Goal: Share content

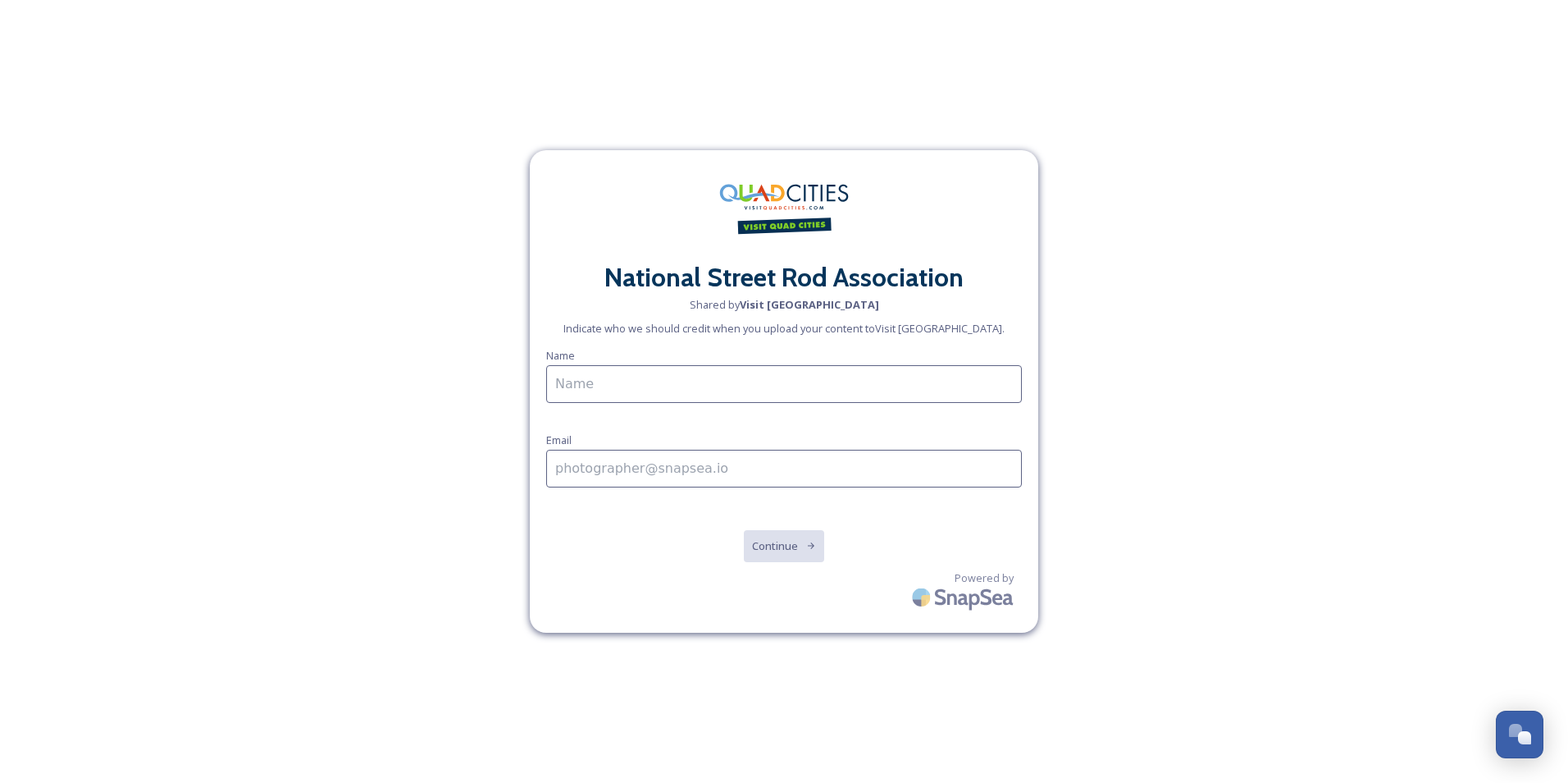
click at [863, 387] on input at bounding box center [784, 384] width 476 height 37
type input "Nicki Lucille Brus"
type input "nbrus@visitquadcities.com"
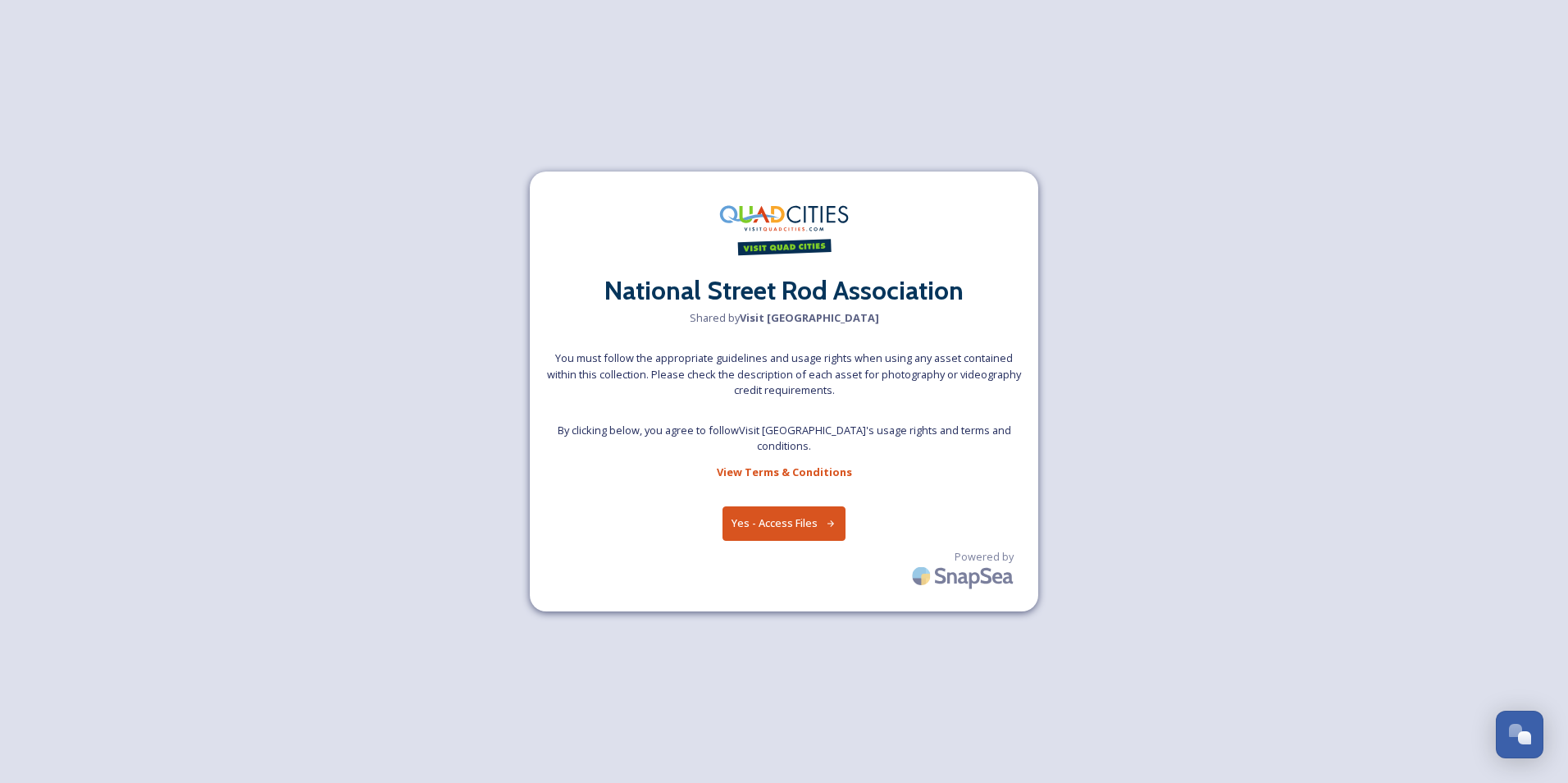
click at [782, 515] on button "Yes - Access Files" at bounding box center [784, 523] width 123 height 34
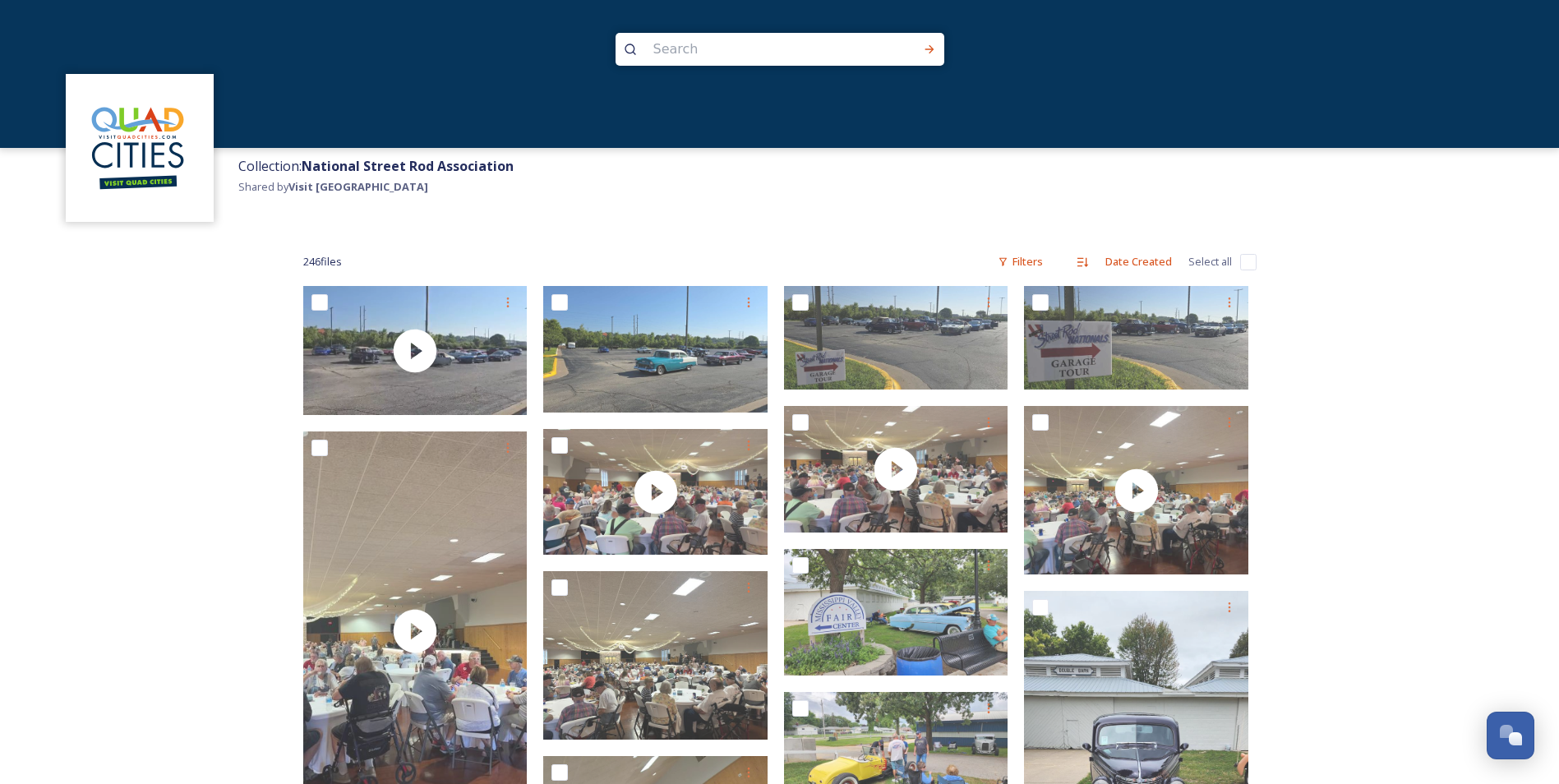
click at [1245, 262] on input "checkbox" at bounding box center [1249, 262] width 16 height 16
checkbox input "true"
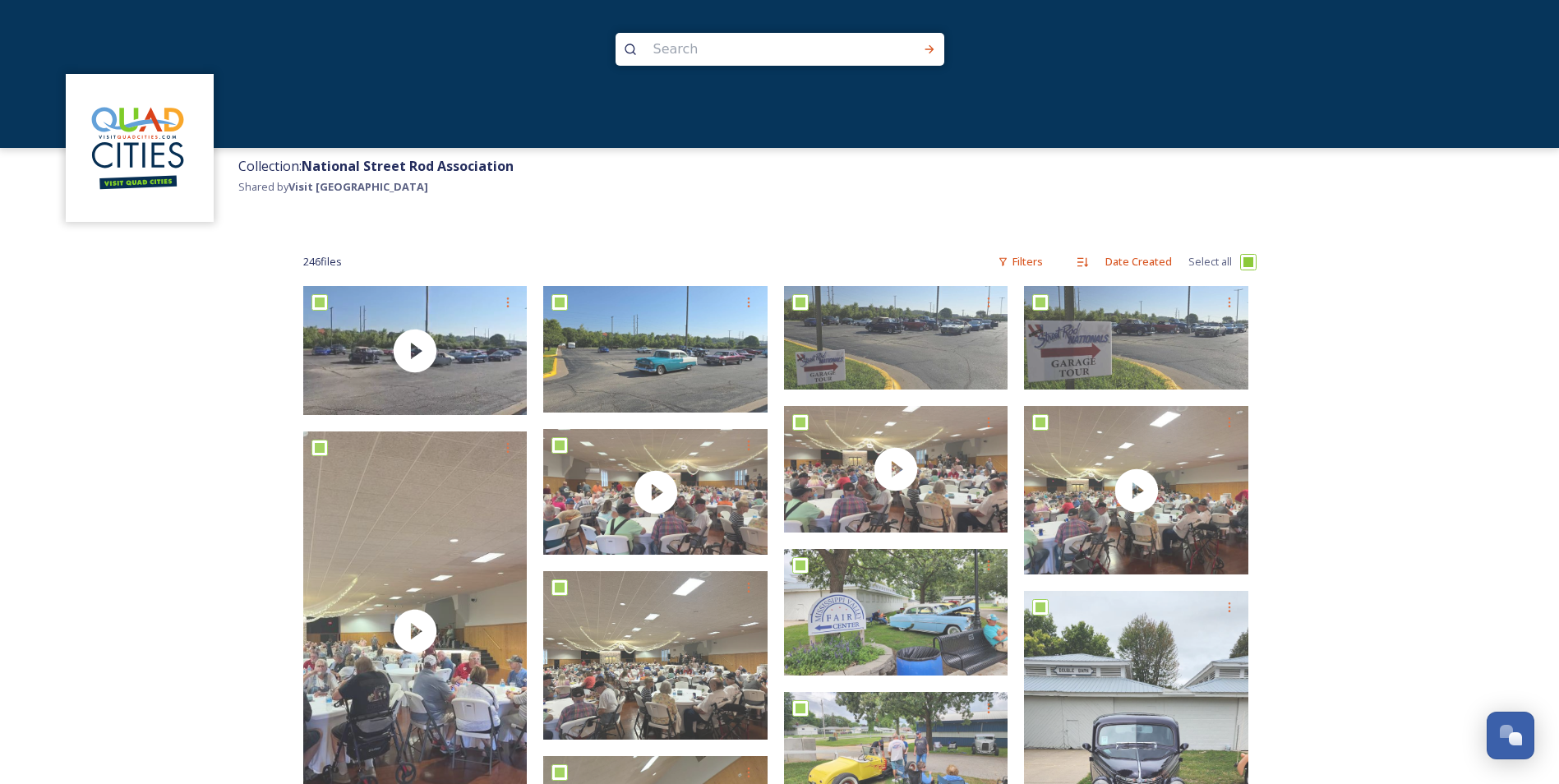
checkbox input "true"
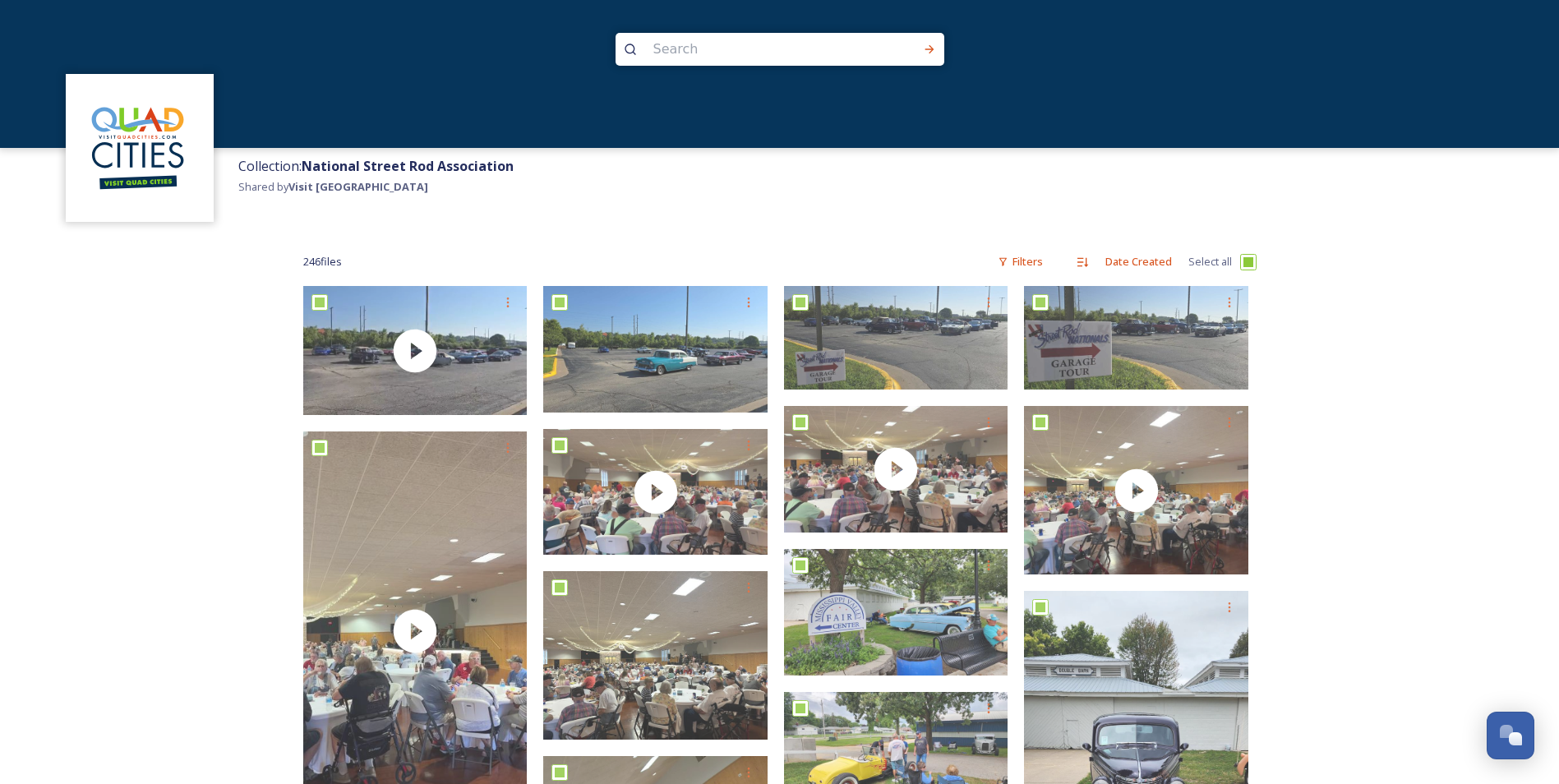
checkbox input "true"
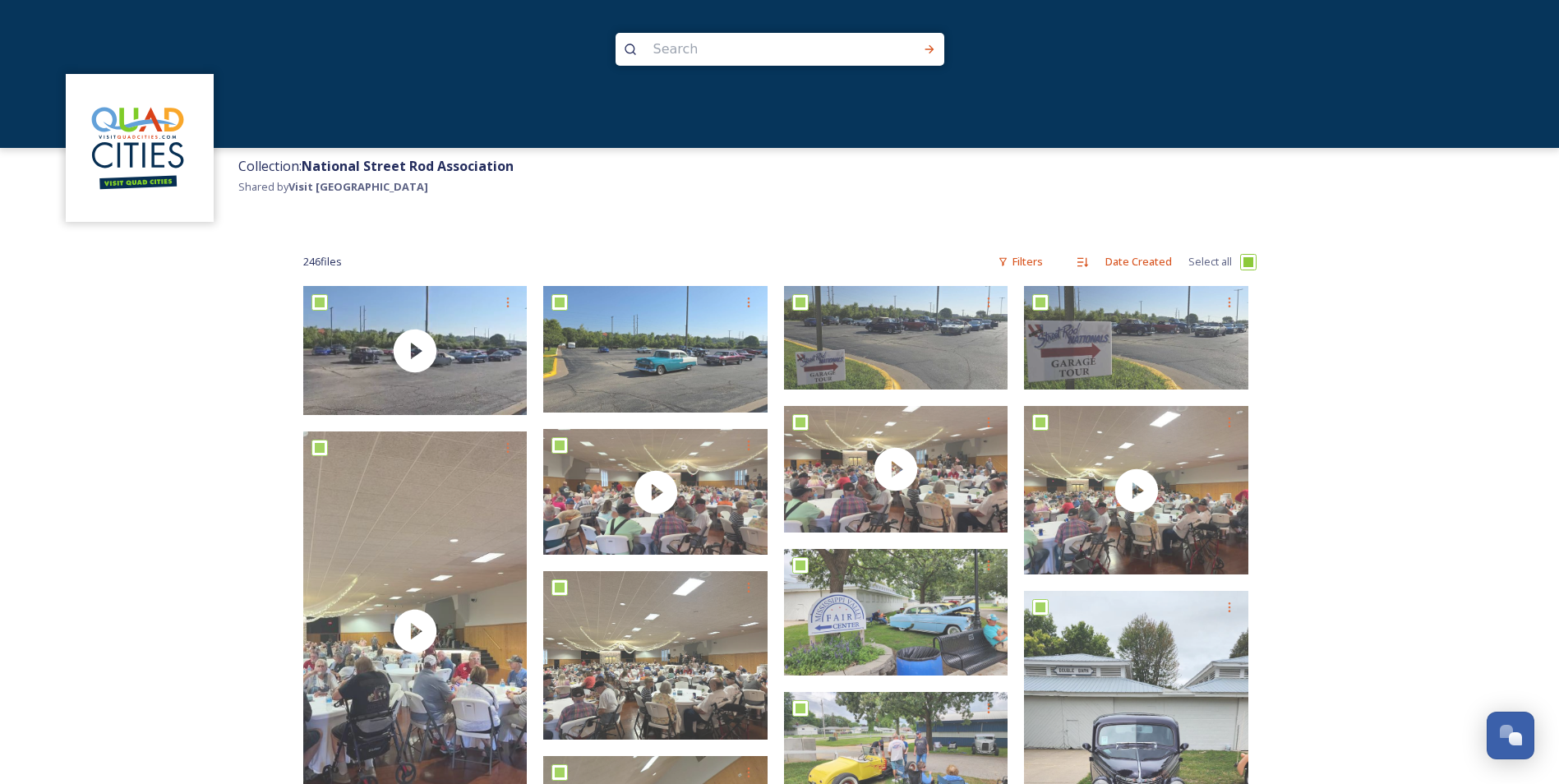
checkbox input "true"
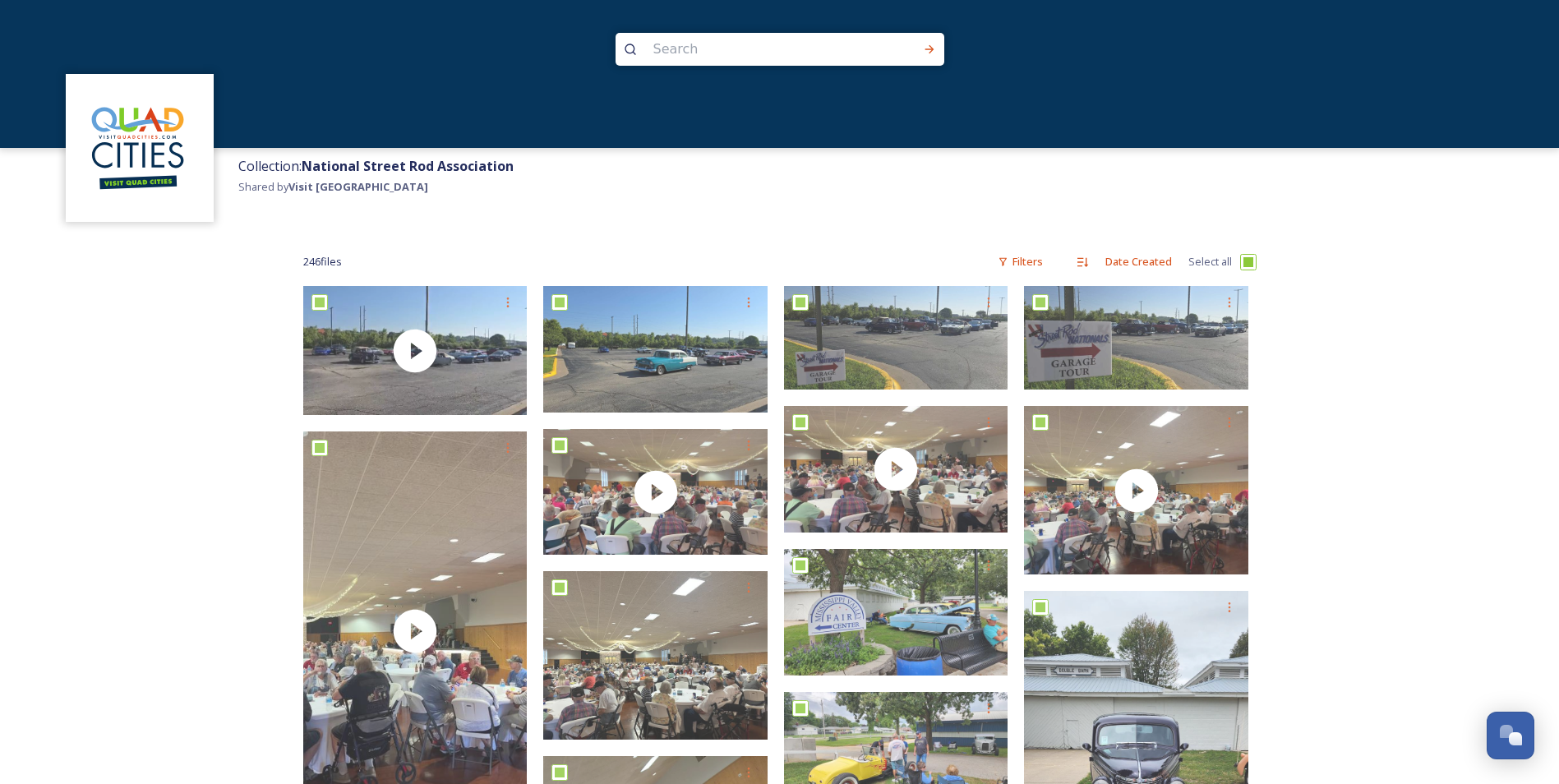
checkbox input "true"
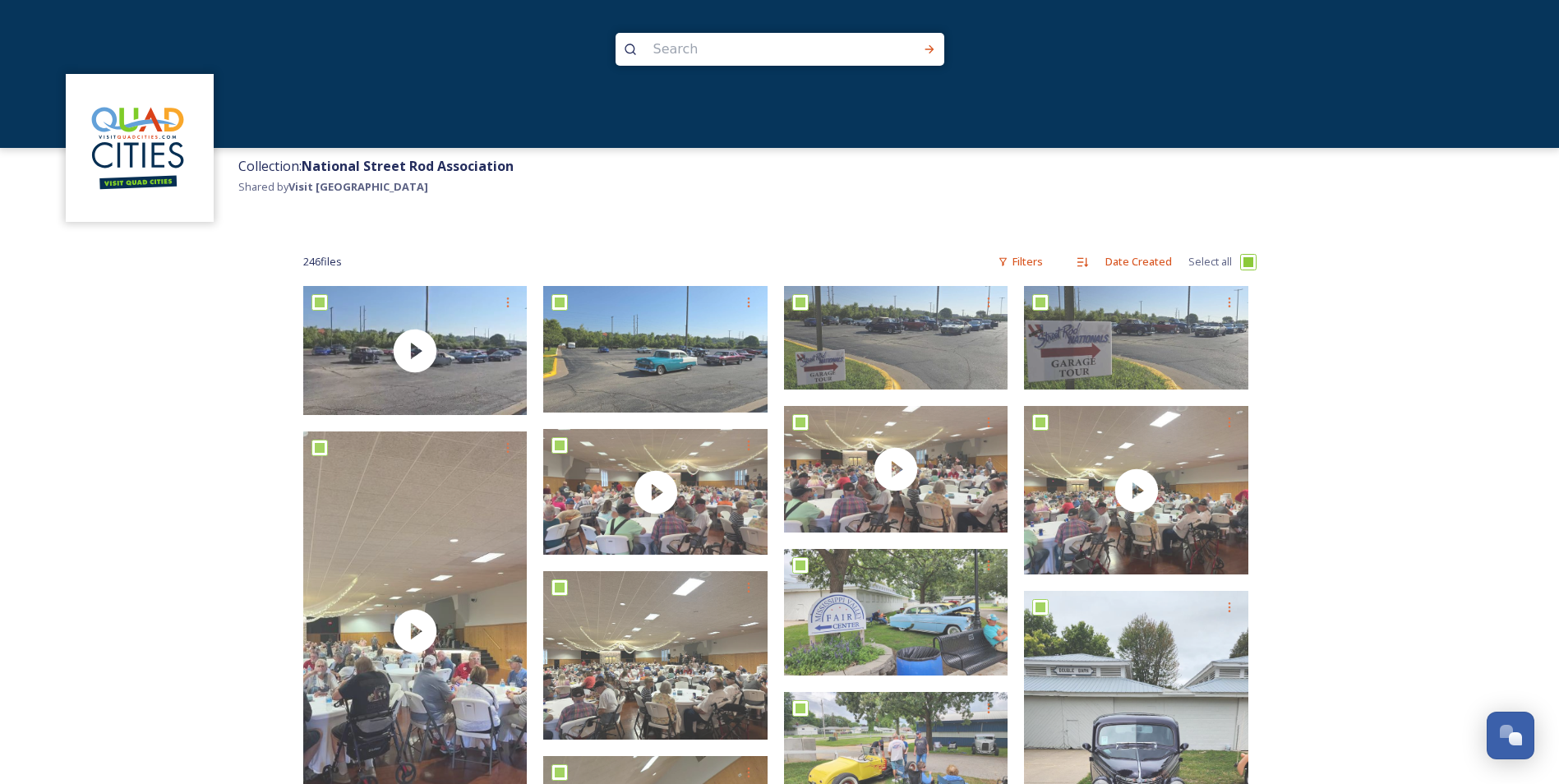
checkbox input "true"
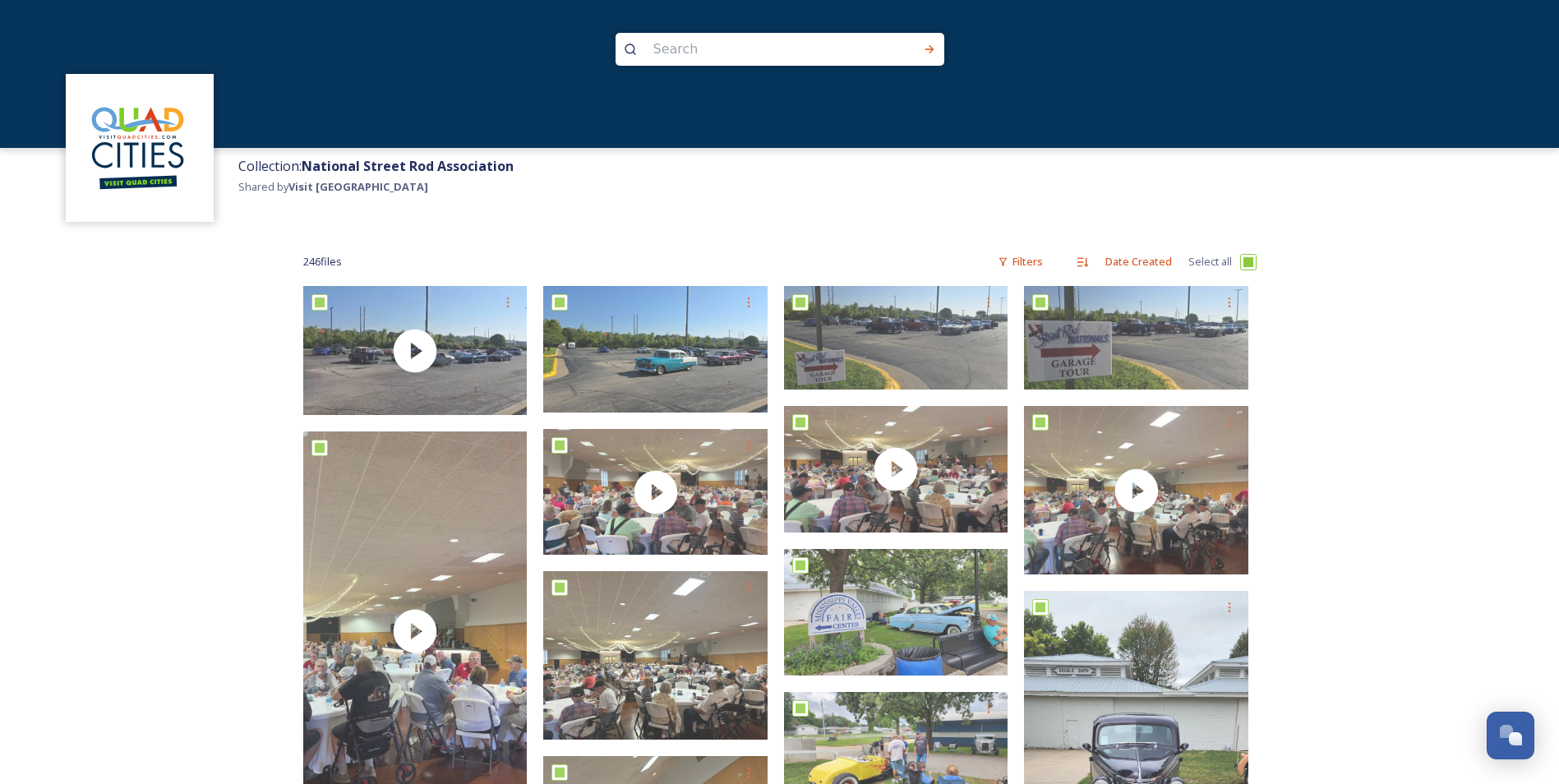
checkbox input "true"
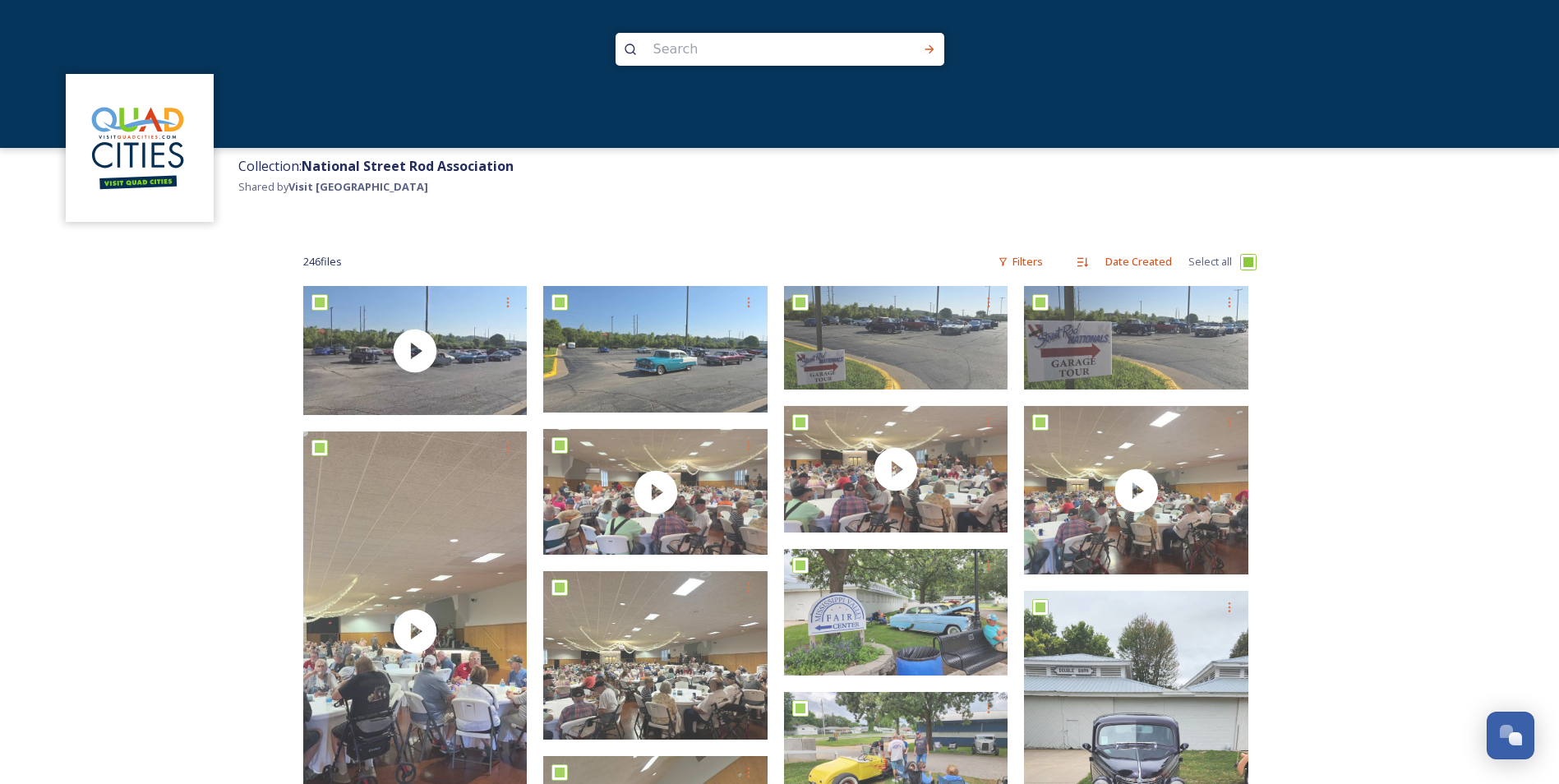
checkbox input "true"
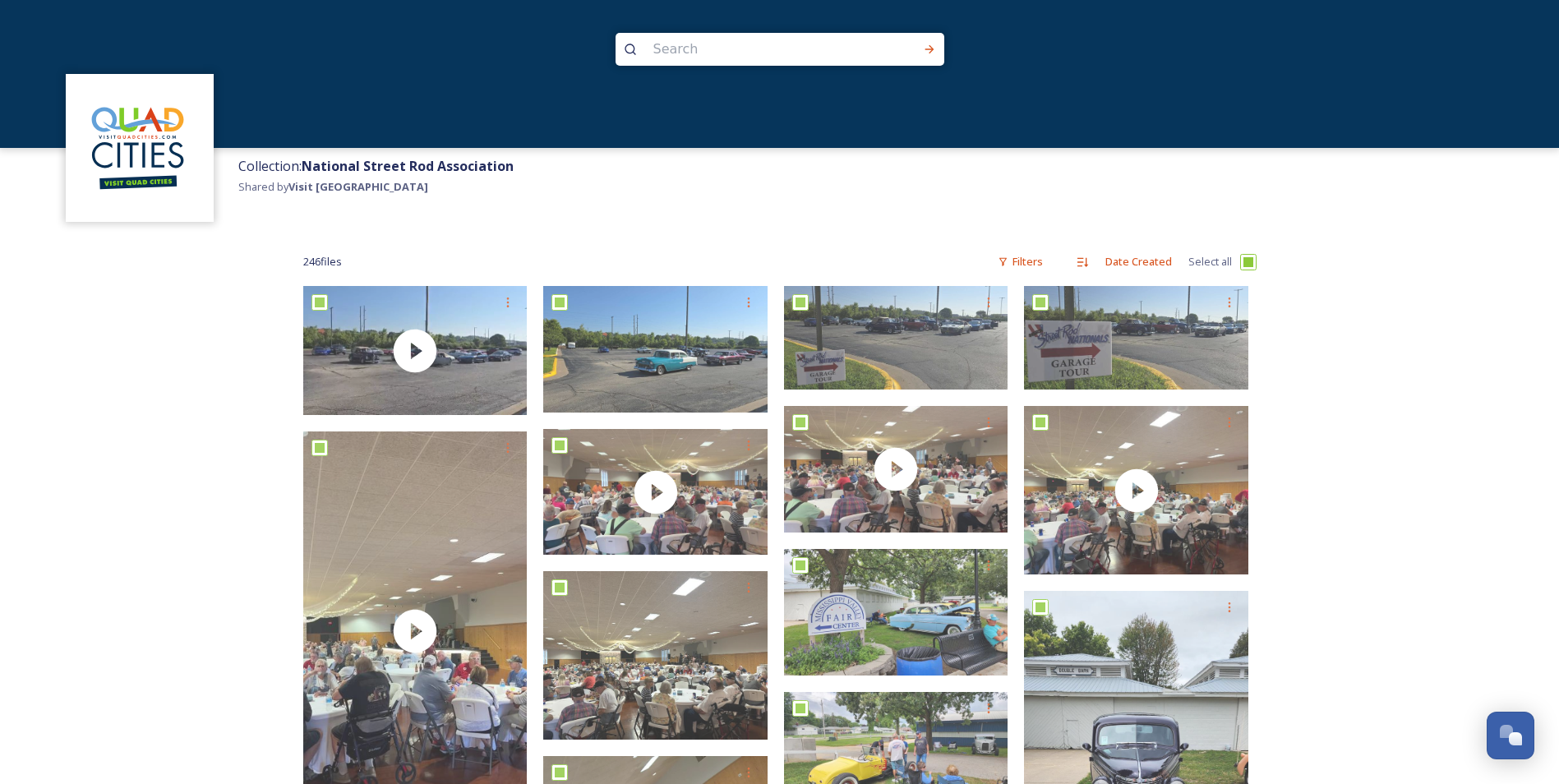
checkbox input "true"
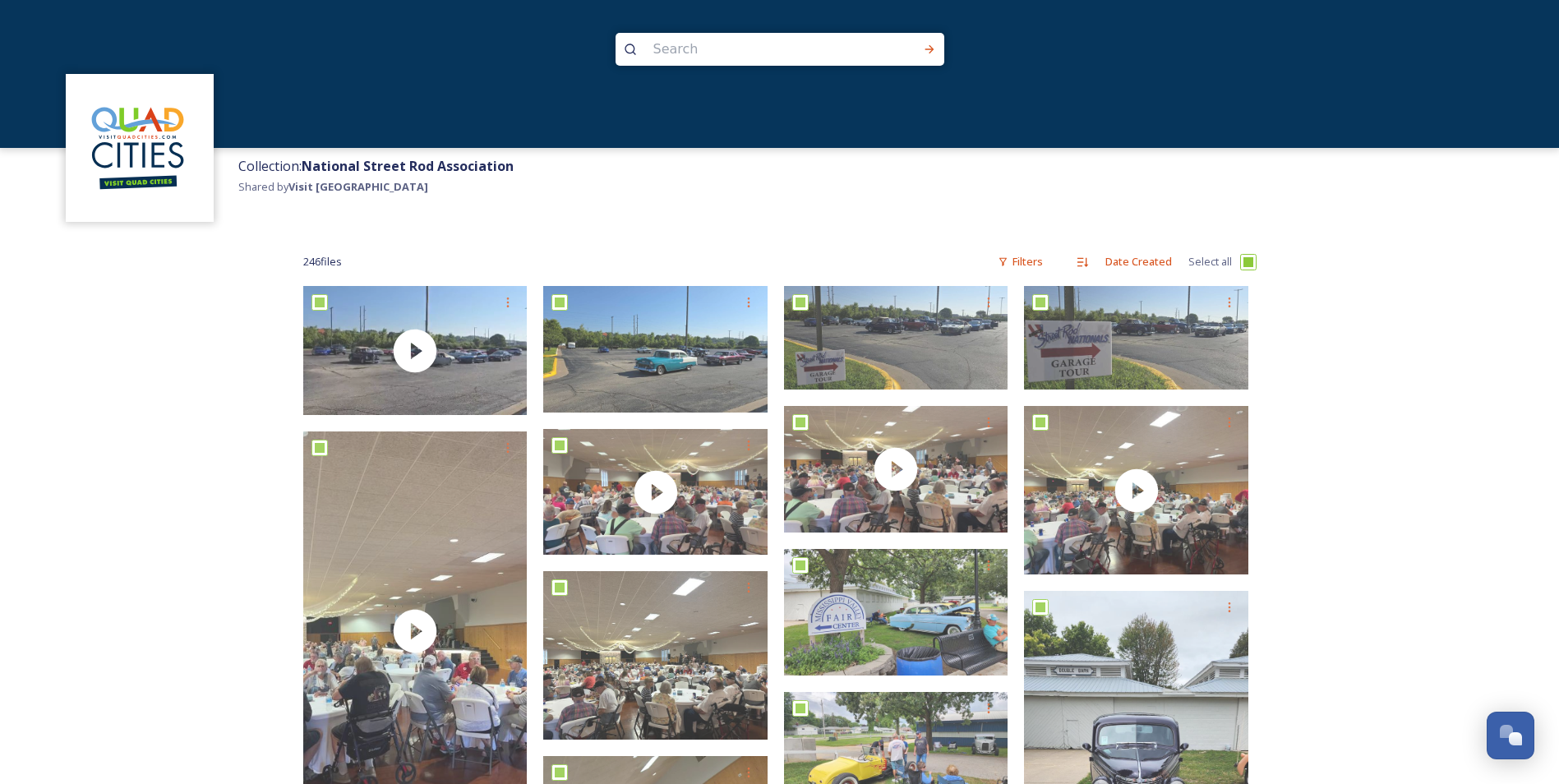
checkbox input "true"
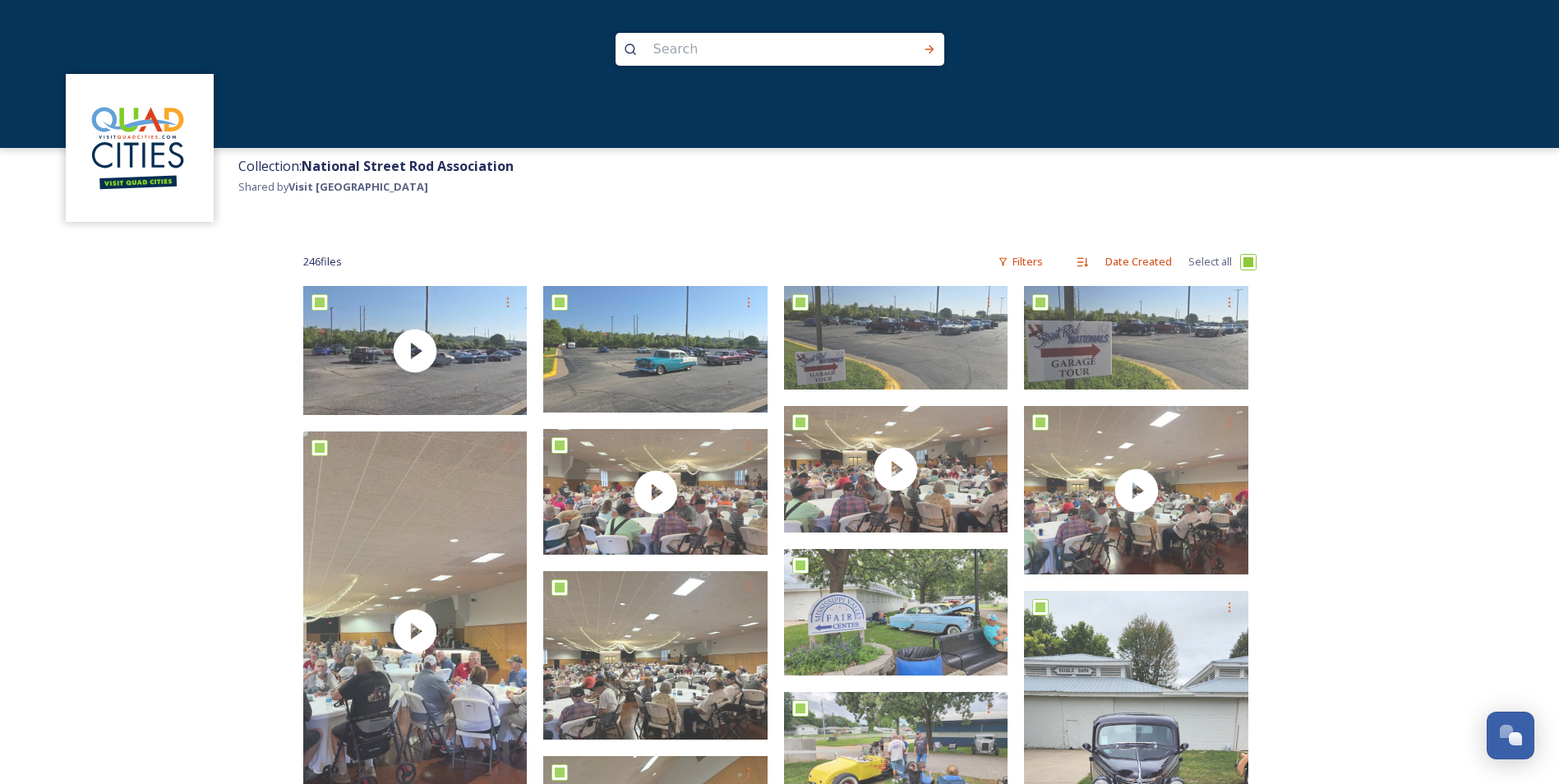
checkbox input "true"
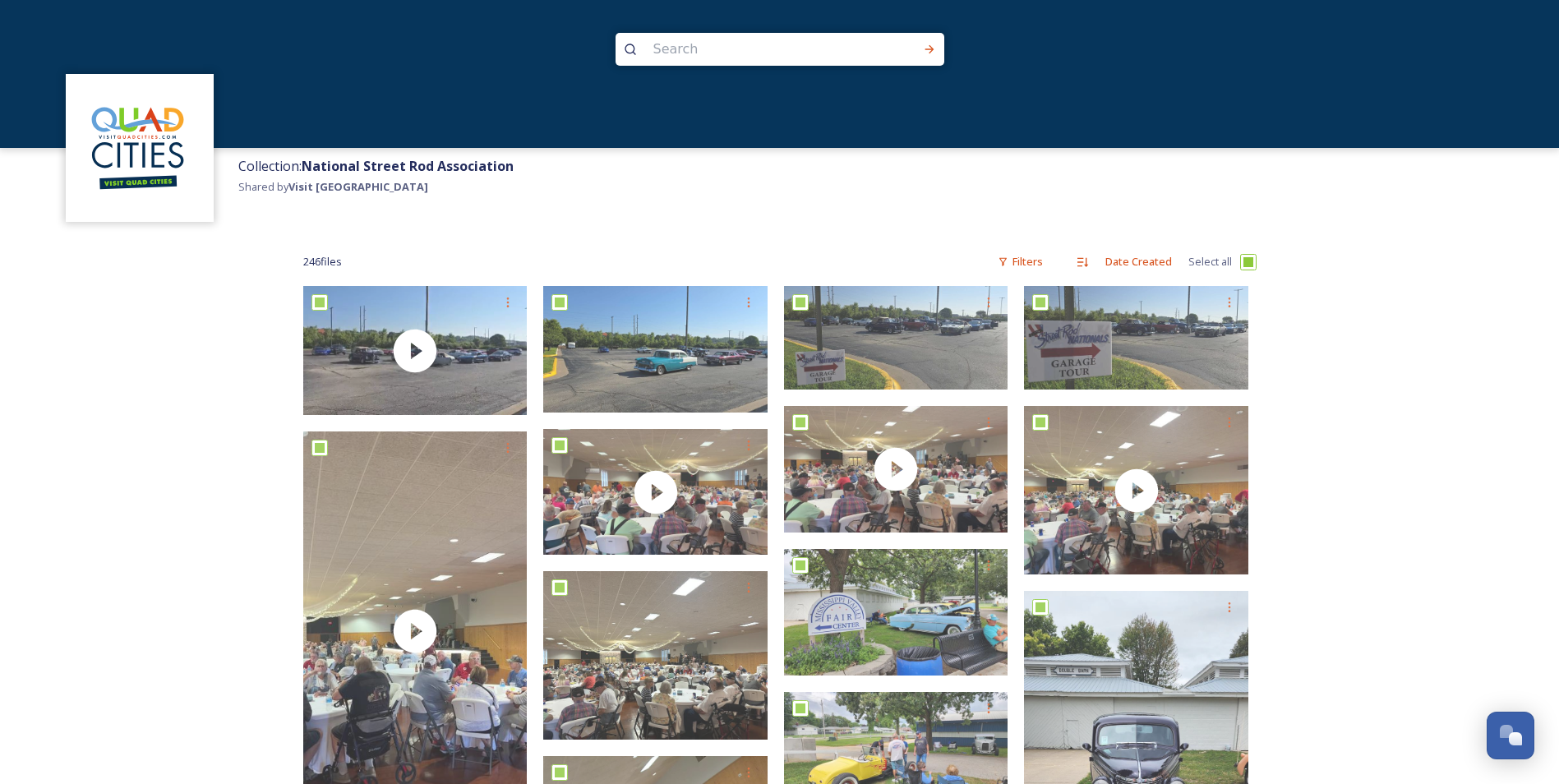
checkbox input "true"
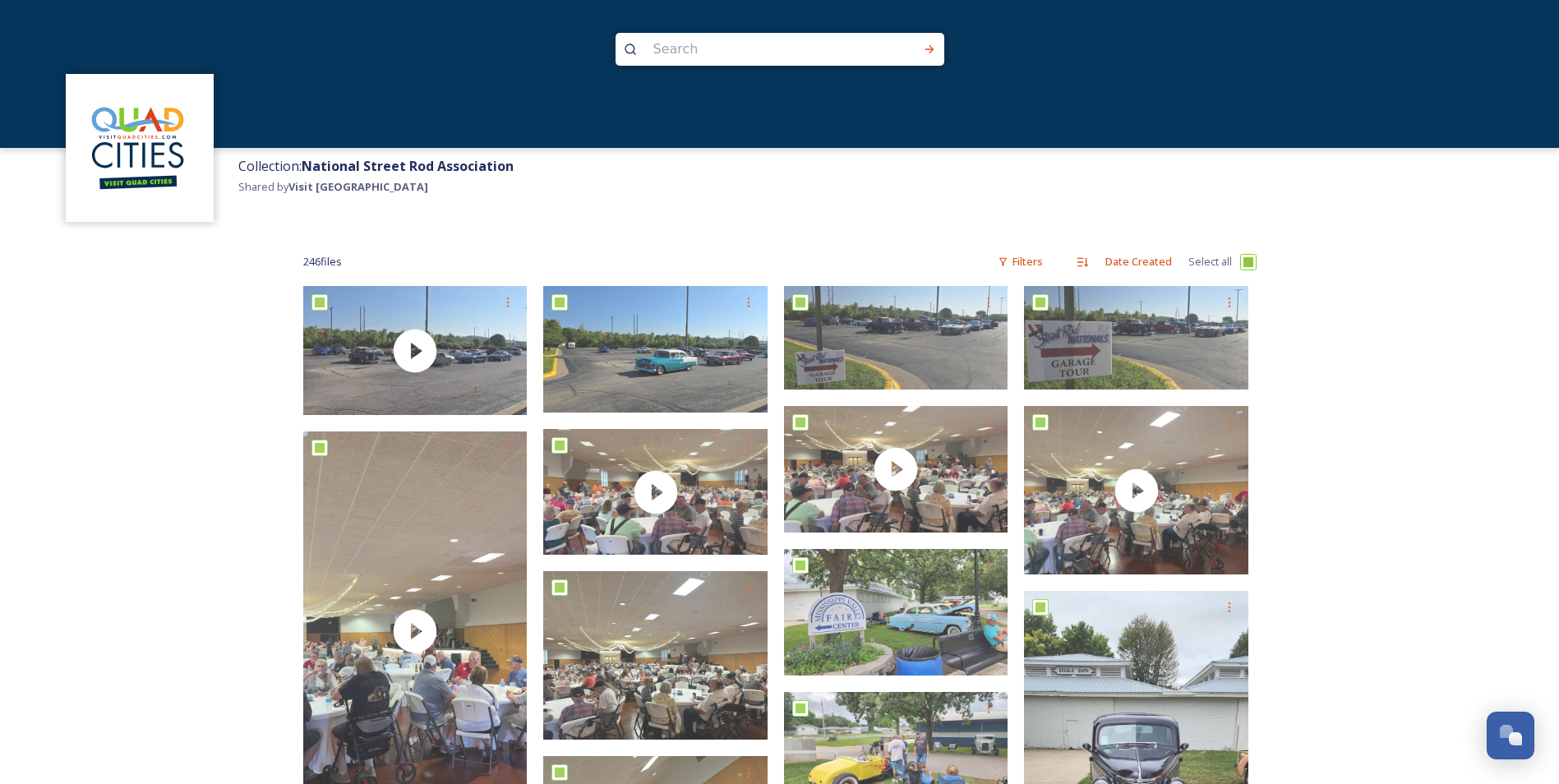
checkbox input "true"
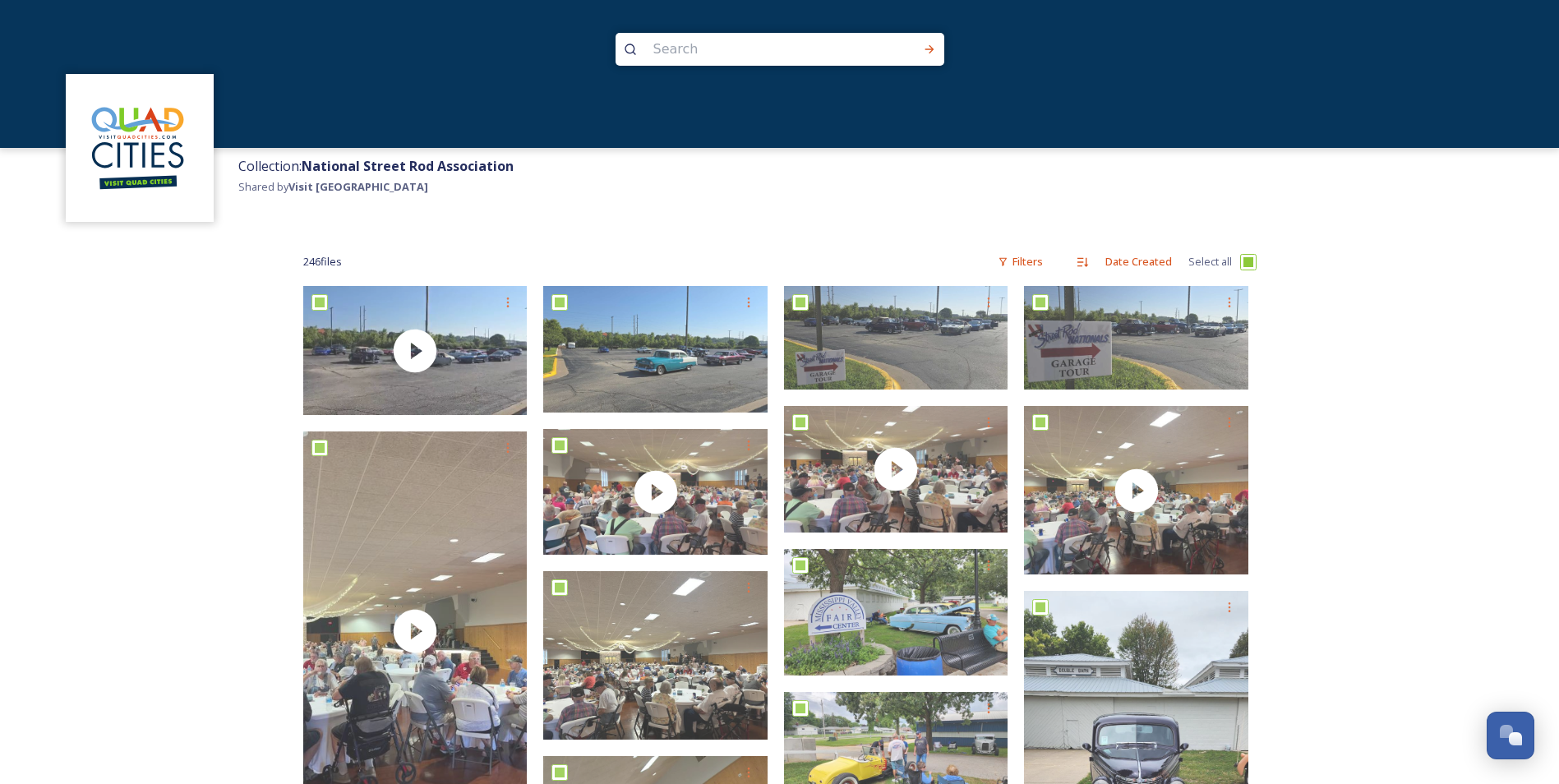
checkbox input "true"
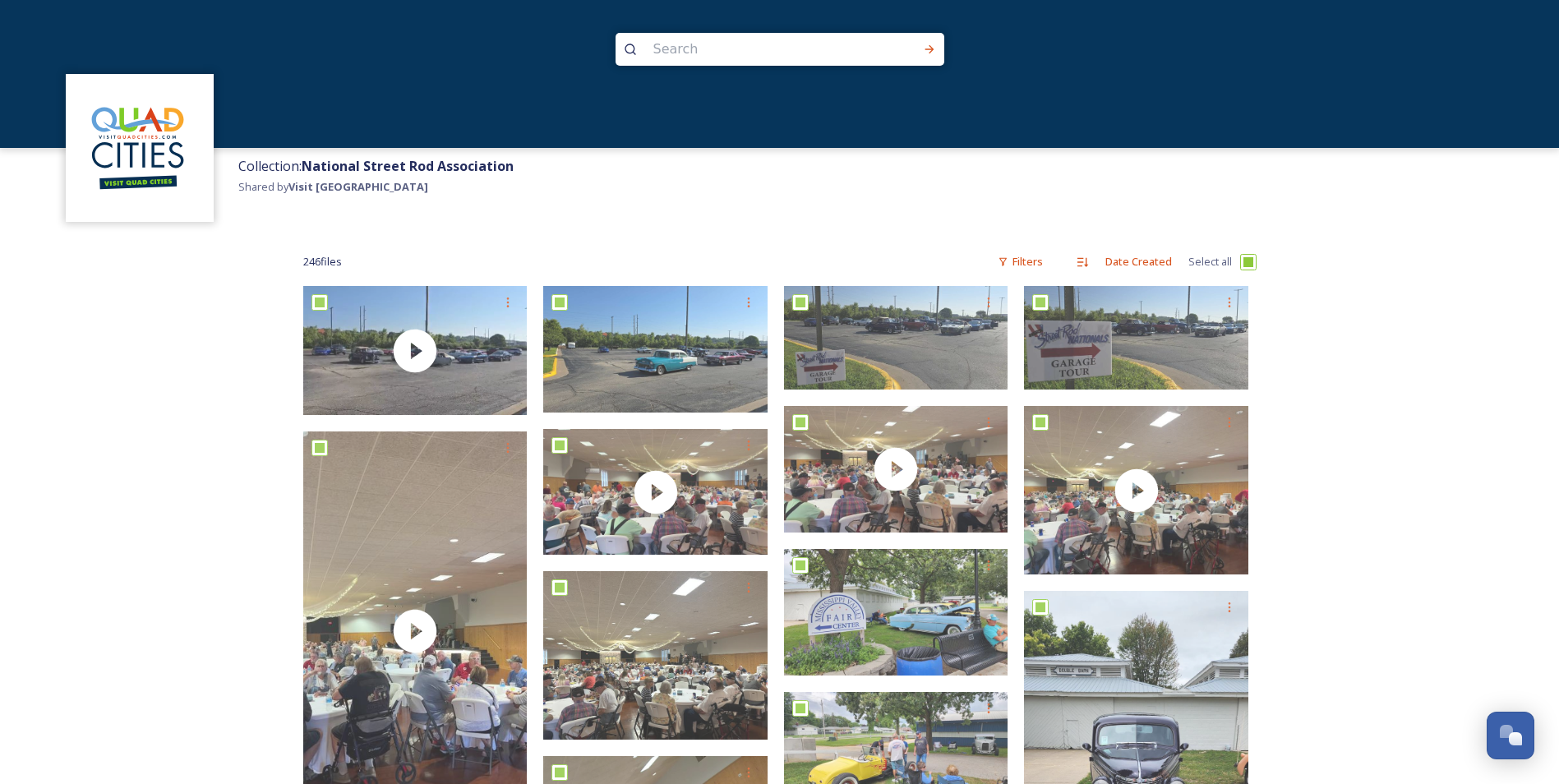
checkbox input "true"
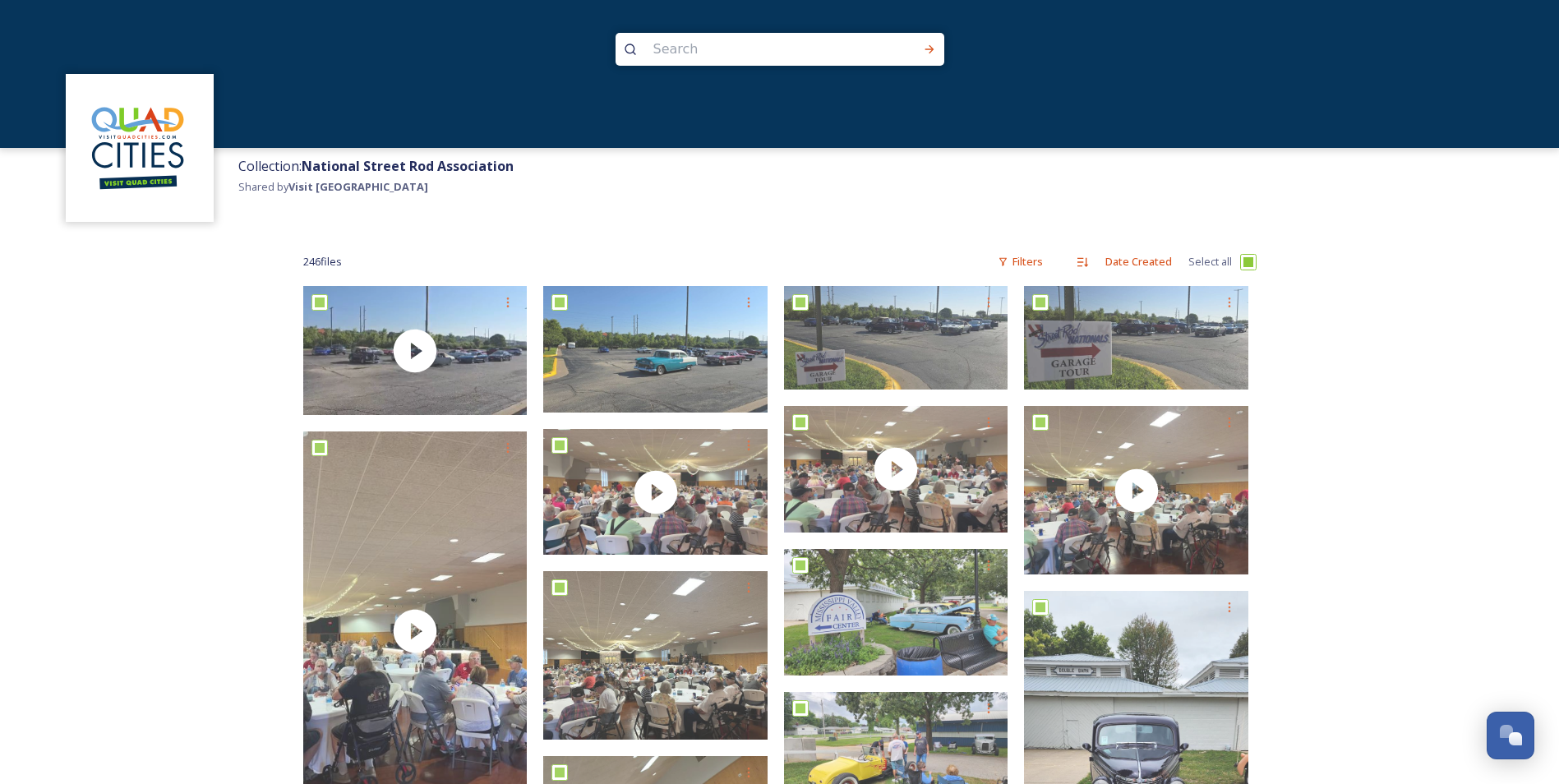
checkbox input "true"
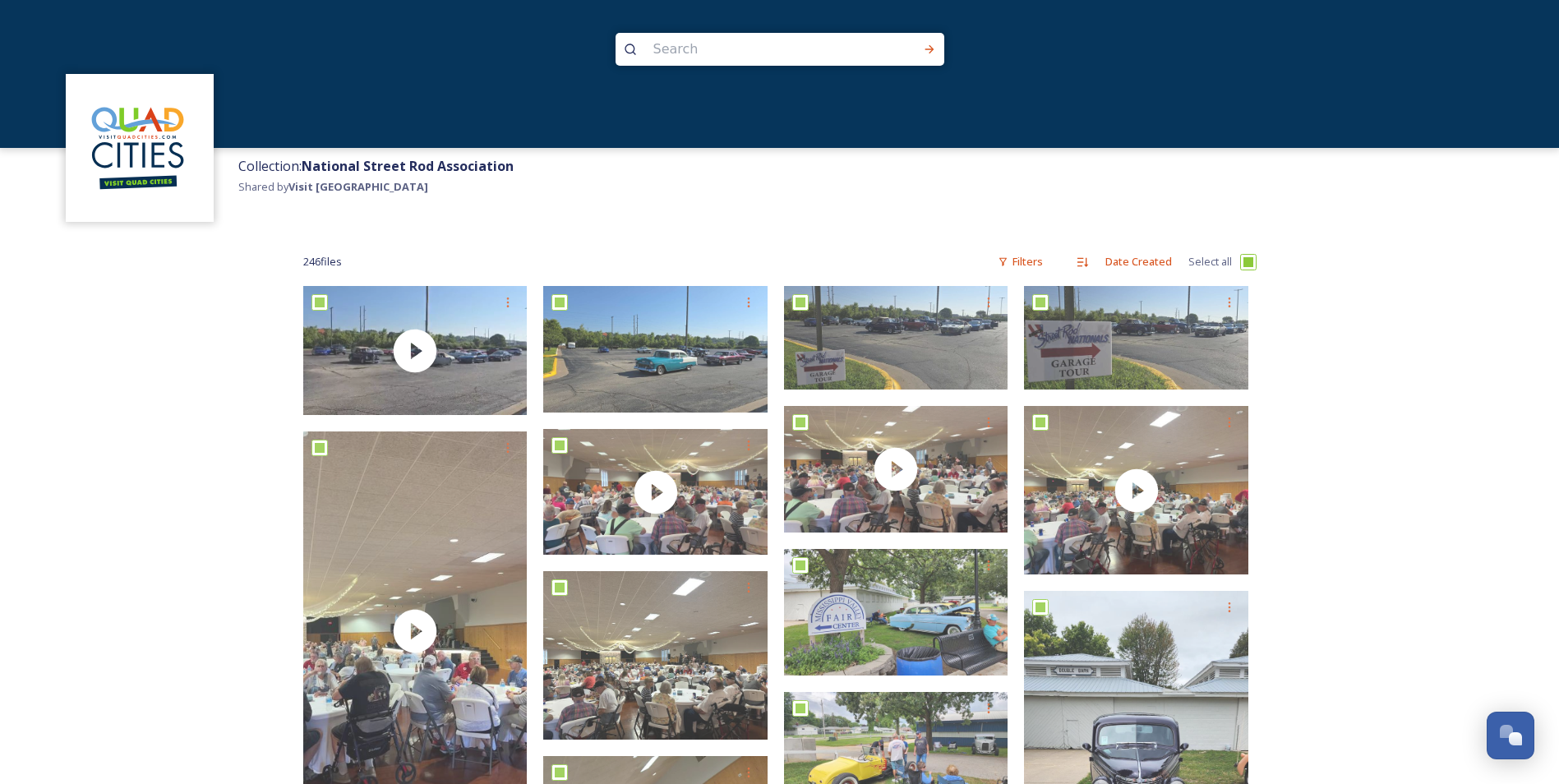
checkbox input "true"
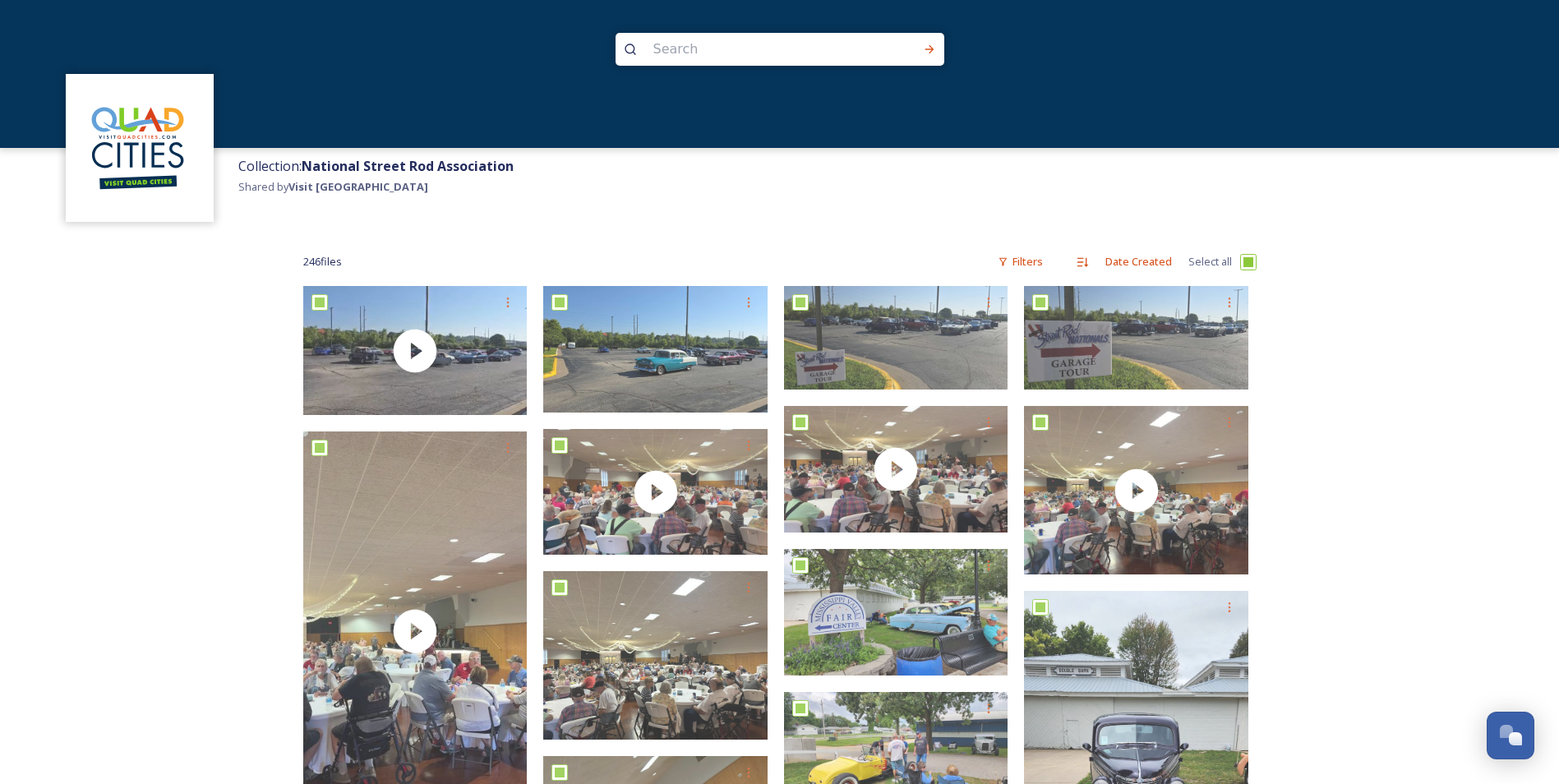
checkbox input "true"
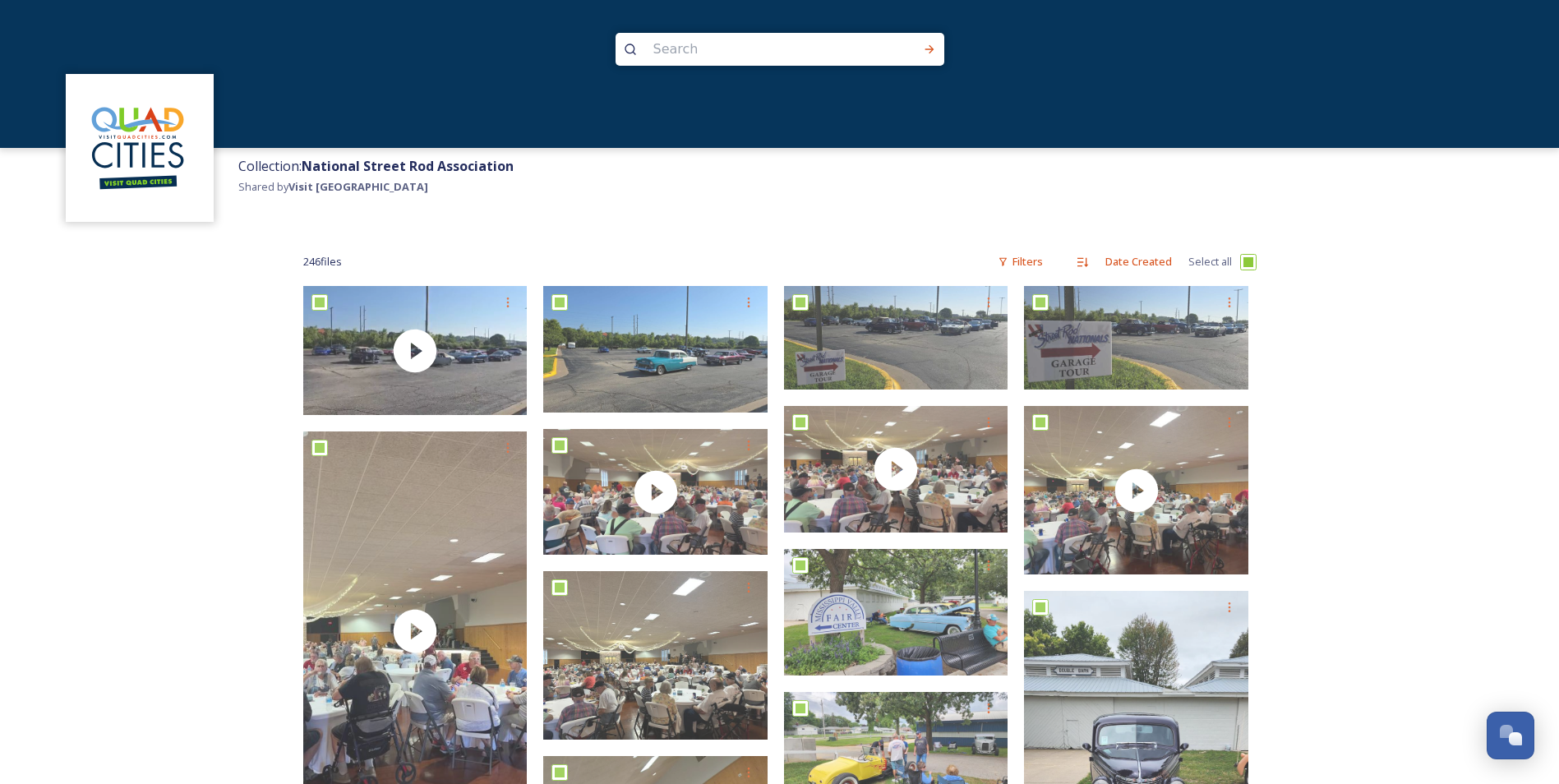
checkbox input "true"
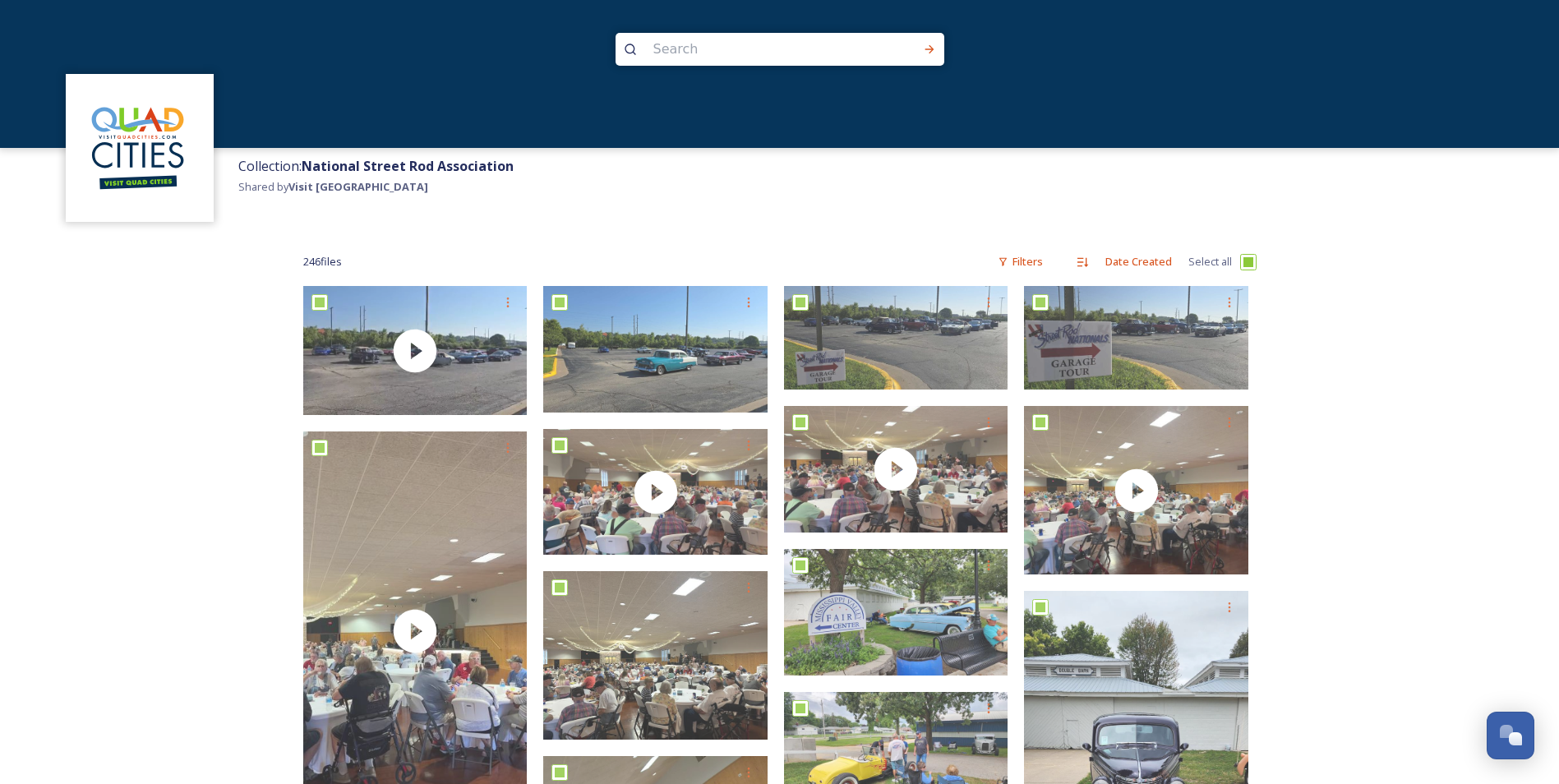
checkbox input "true"
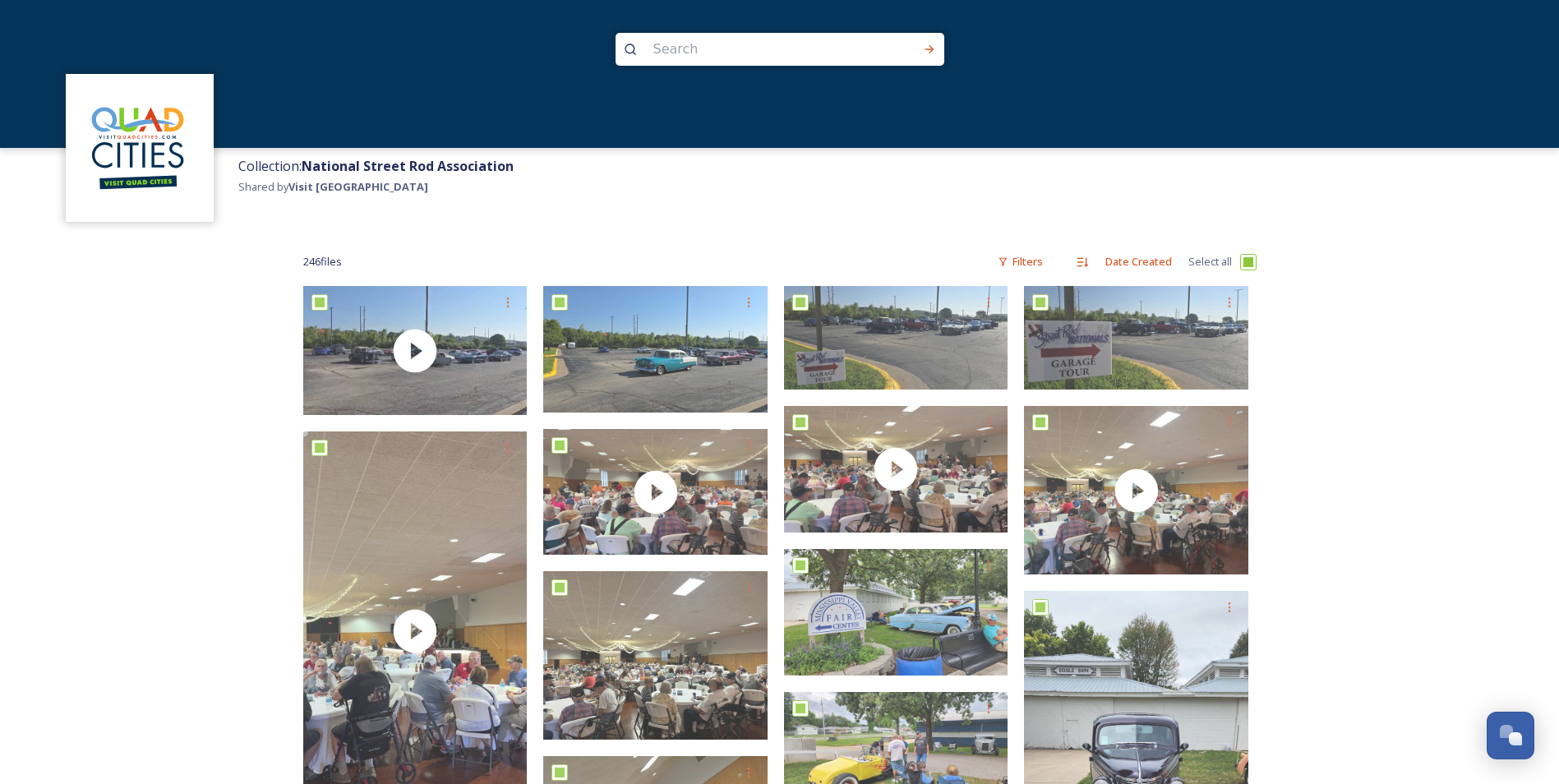
checkbox input "true"
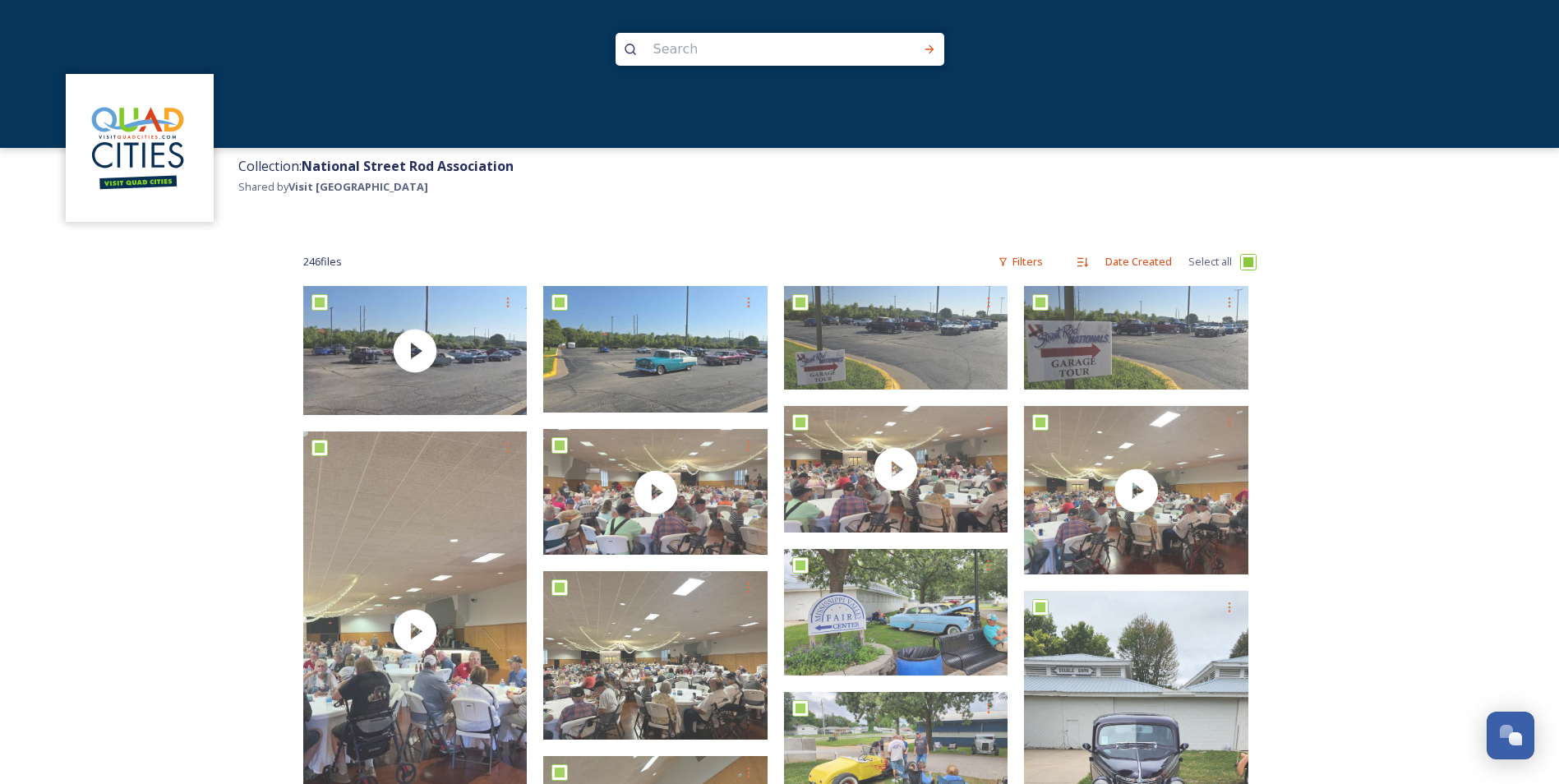
checkbox input "true"
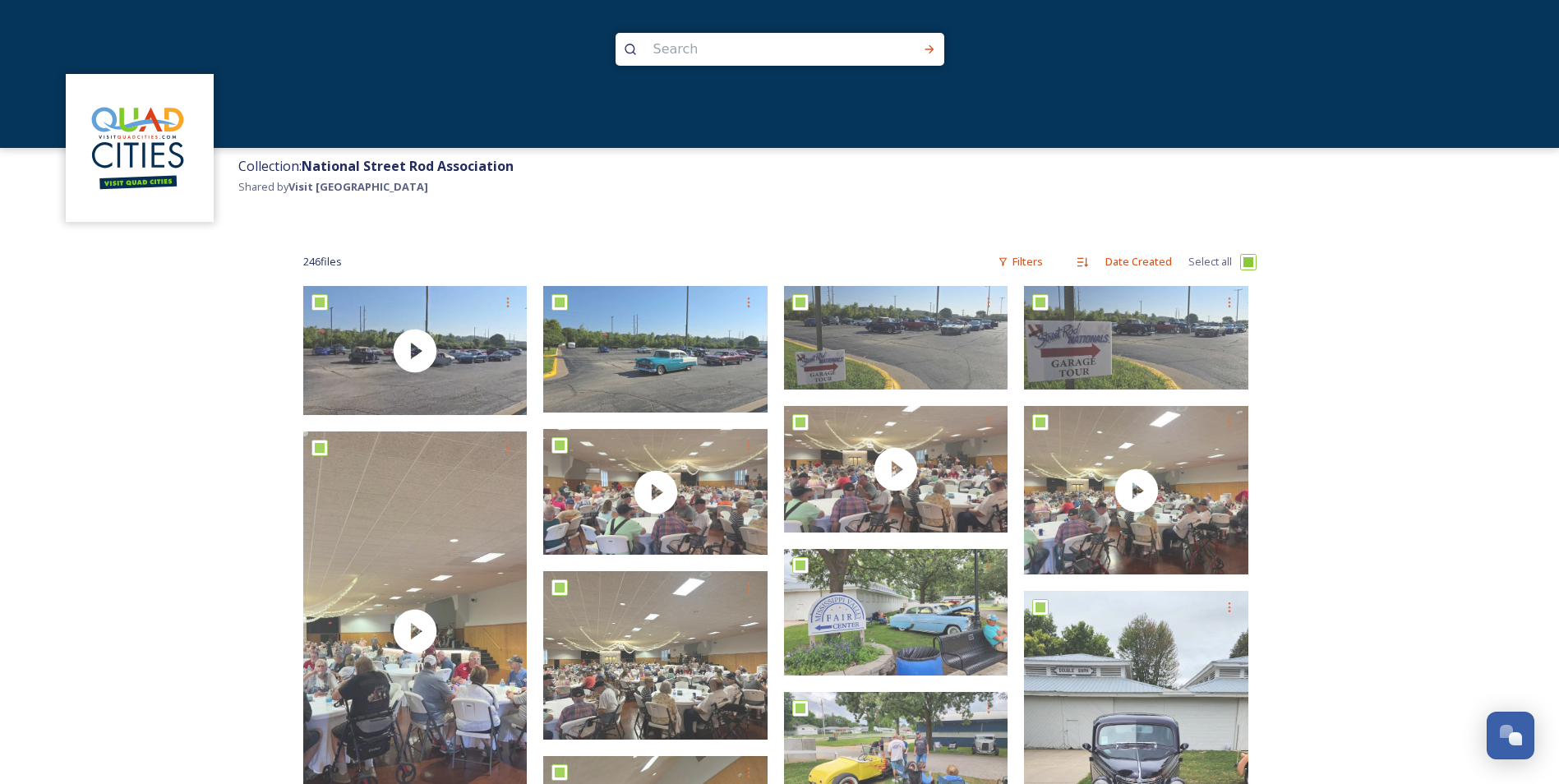
checkbox input "true"
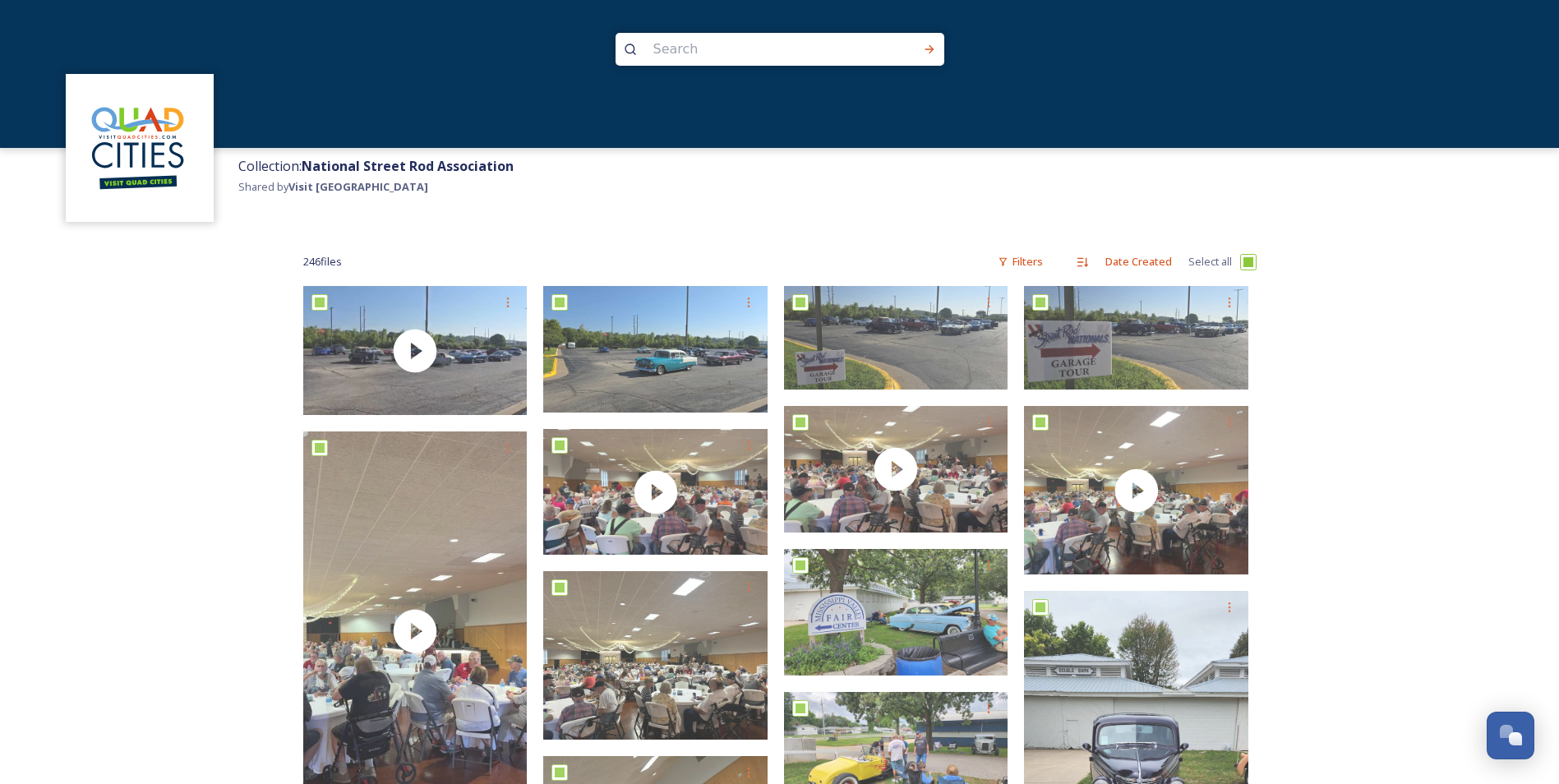
checkbox input "true"
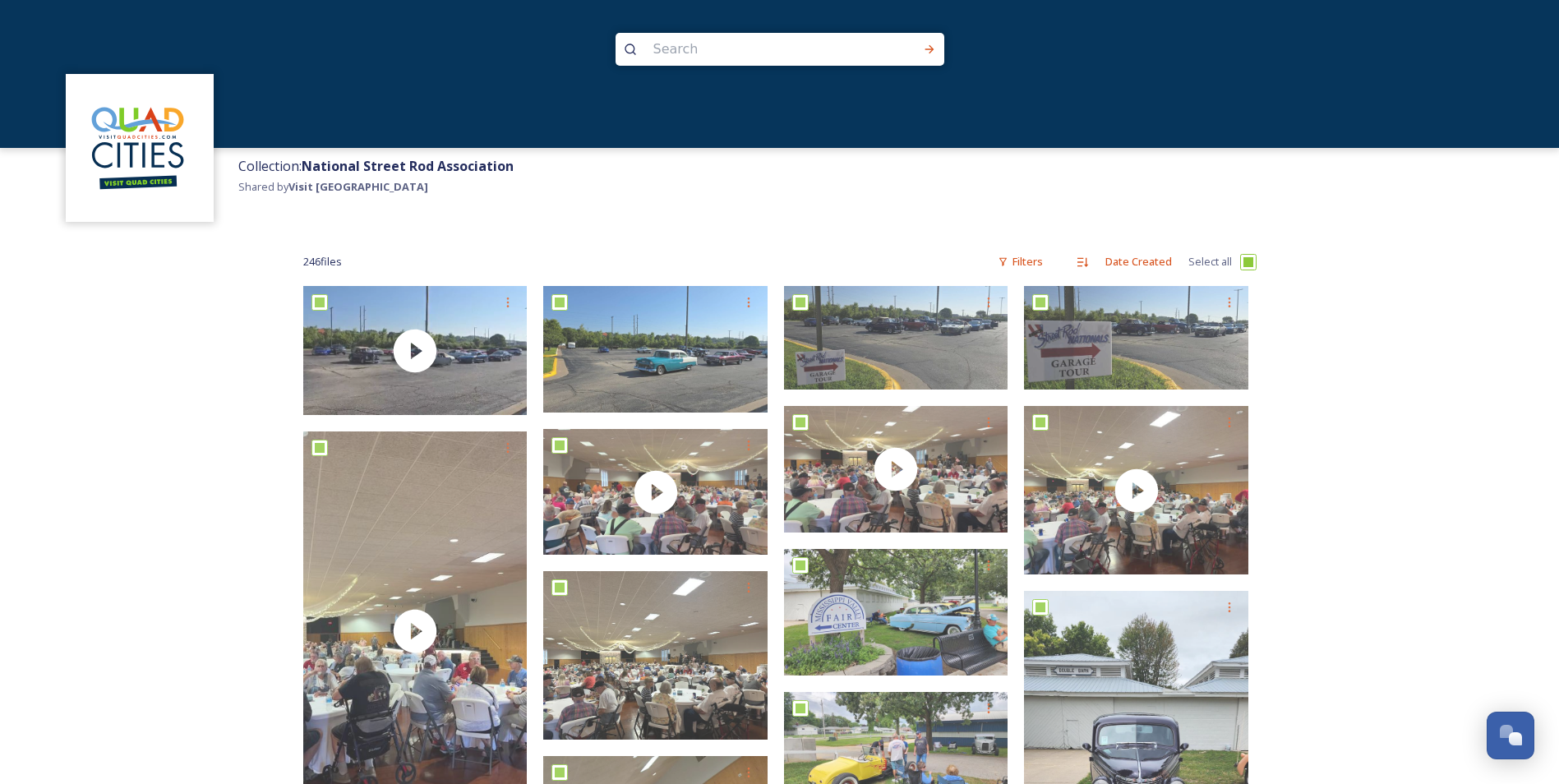
checkbox input "true"
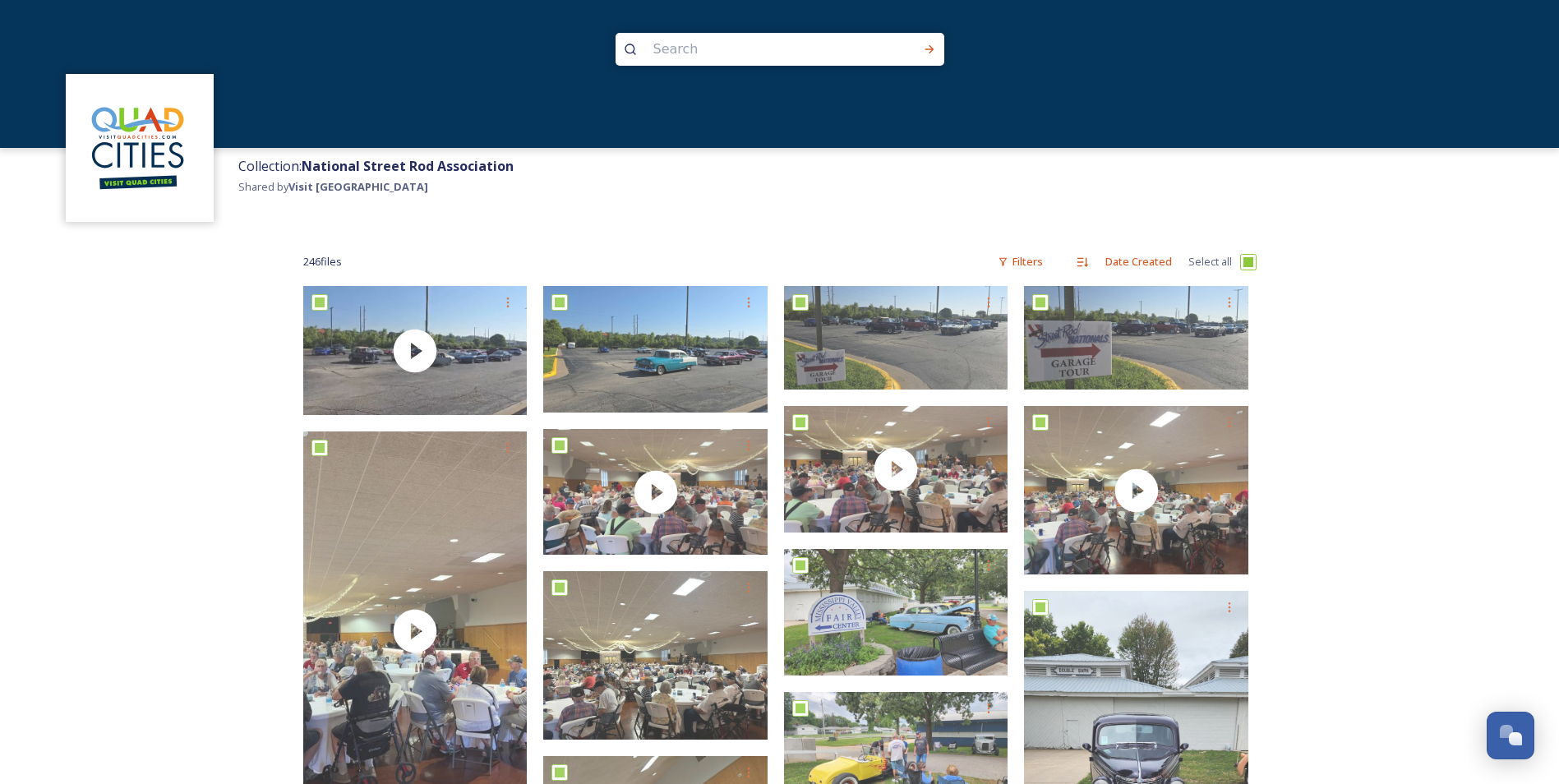
checkbox input "true"
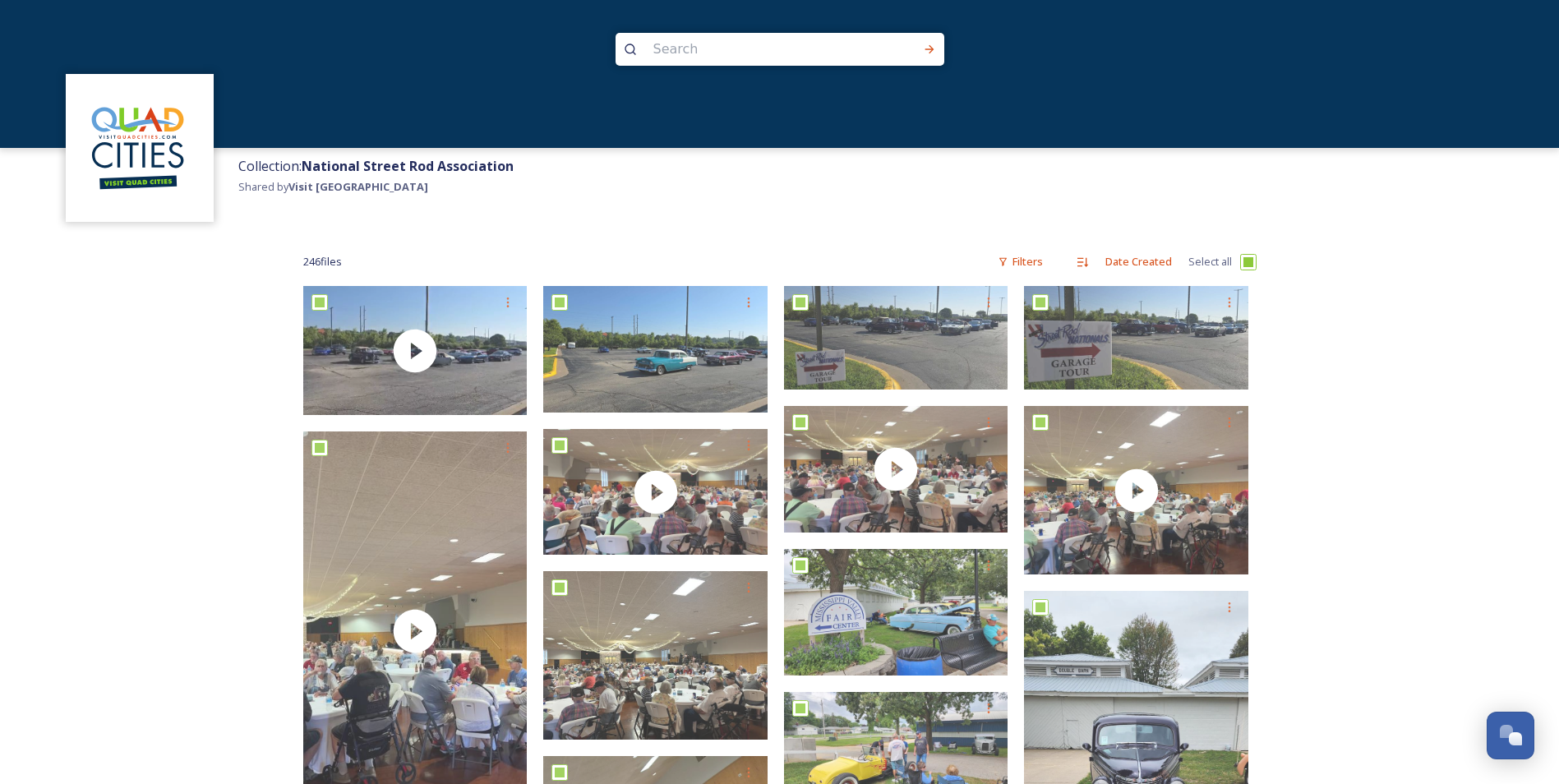
checkbox input "true"
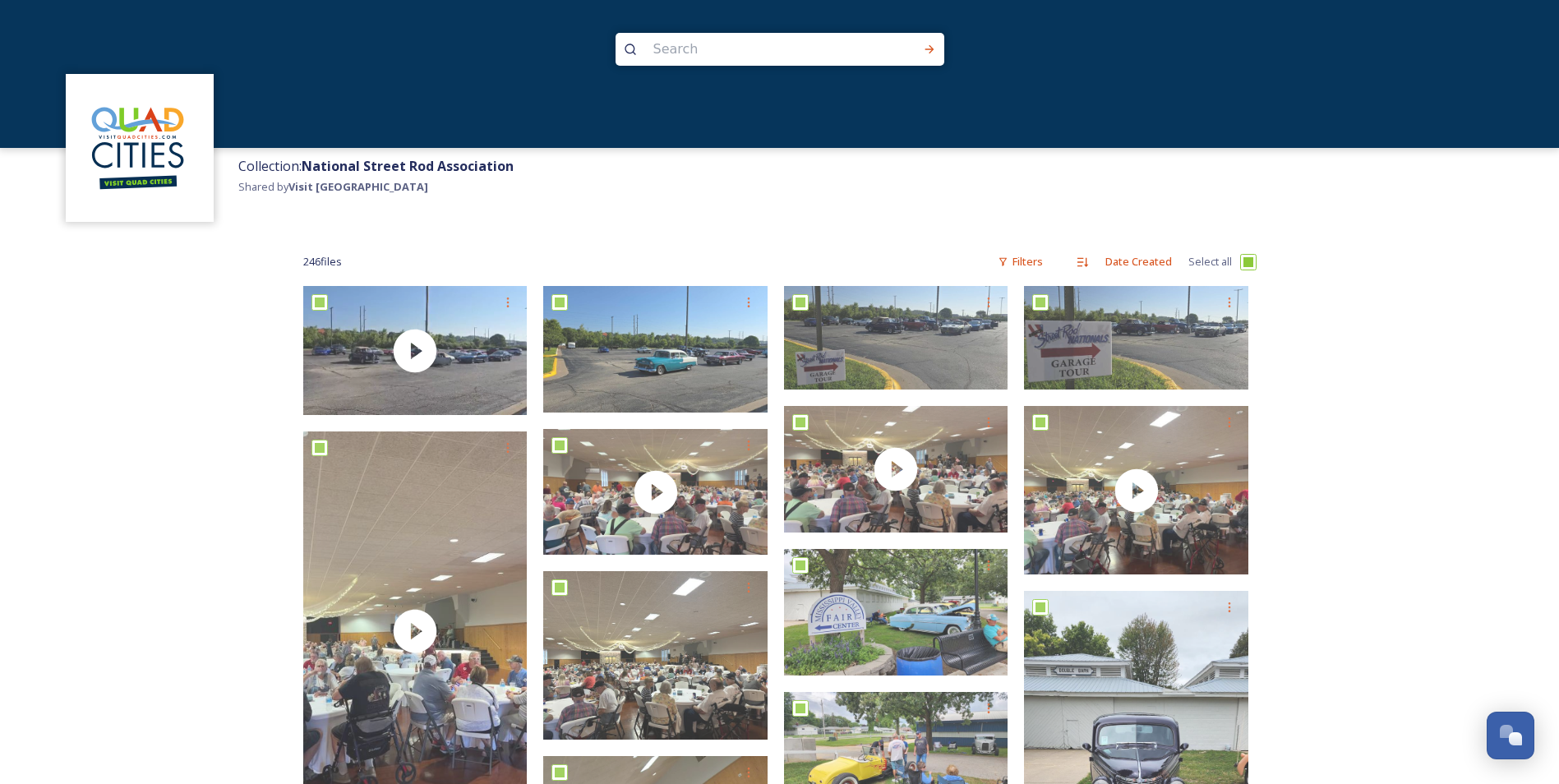
checkbox input "true"
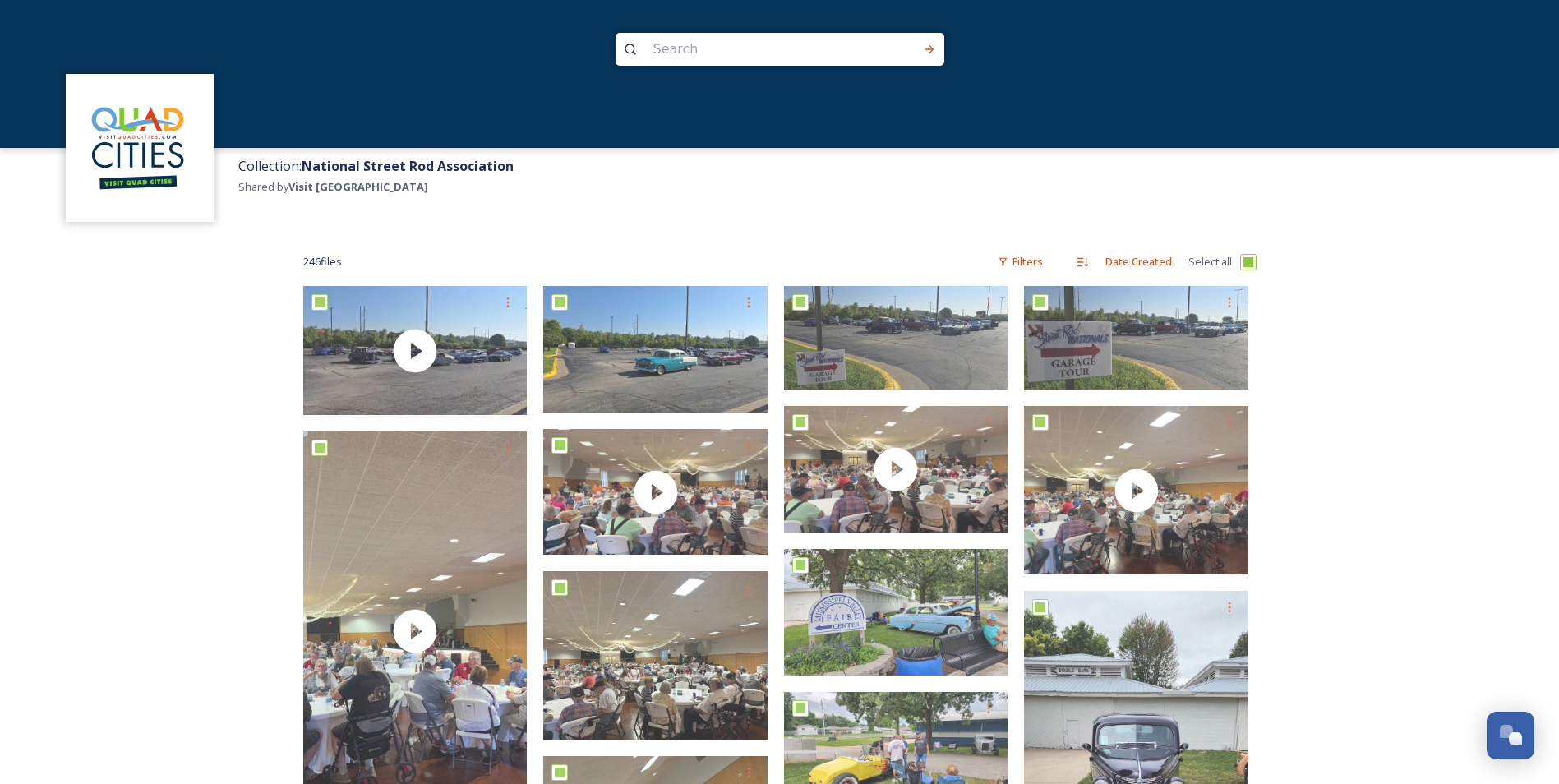
checkbox input "true"
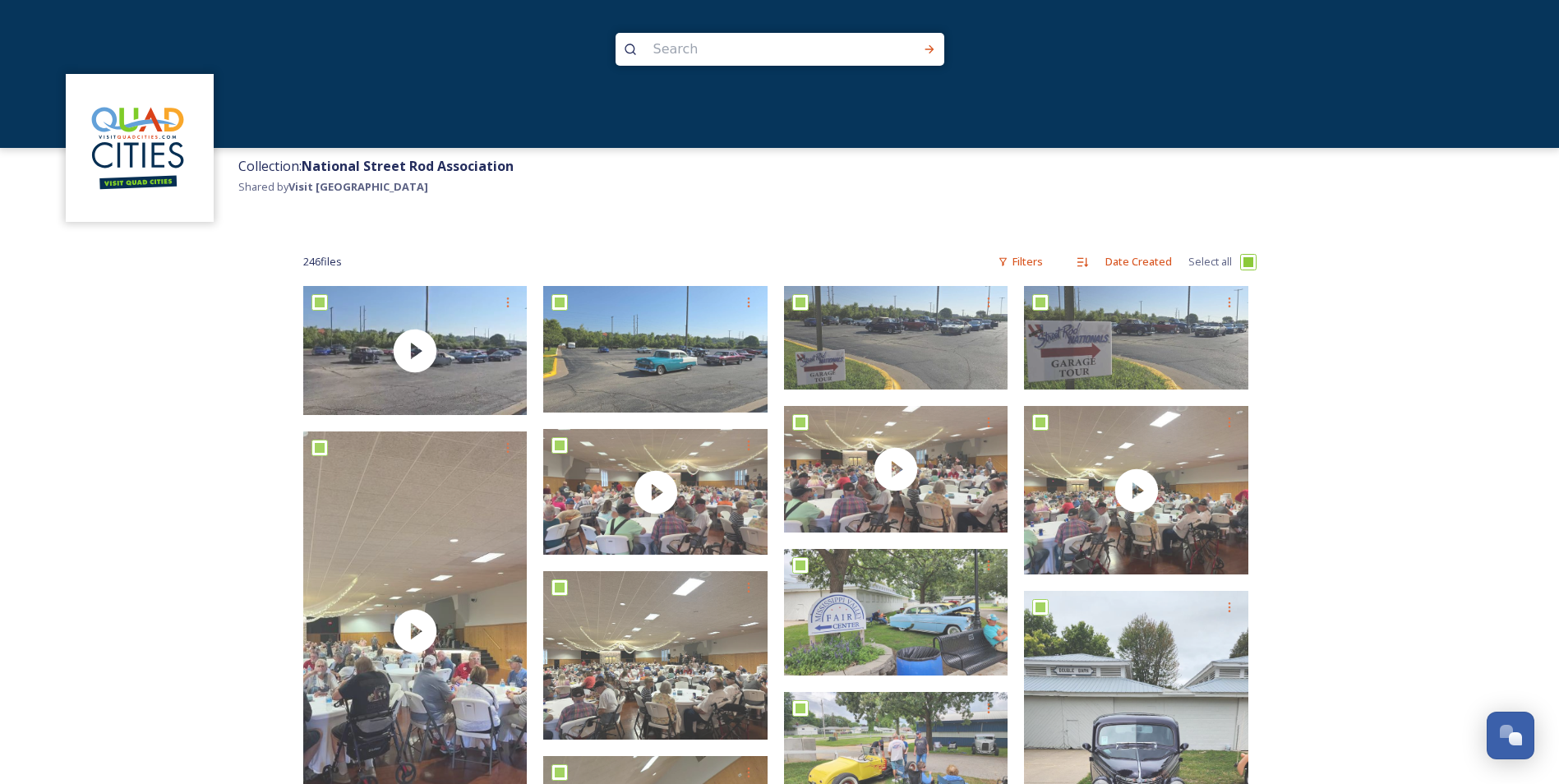
checkbox input "true"
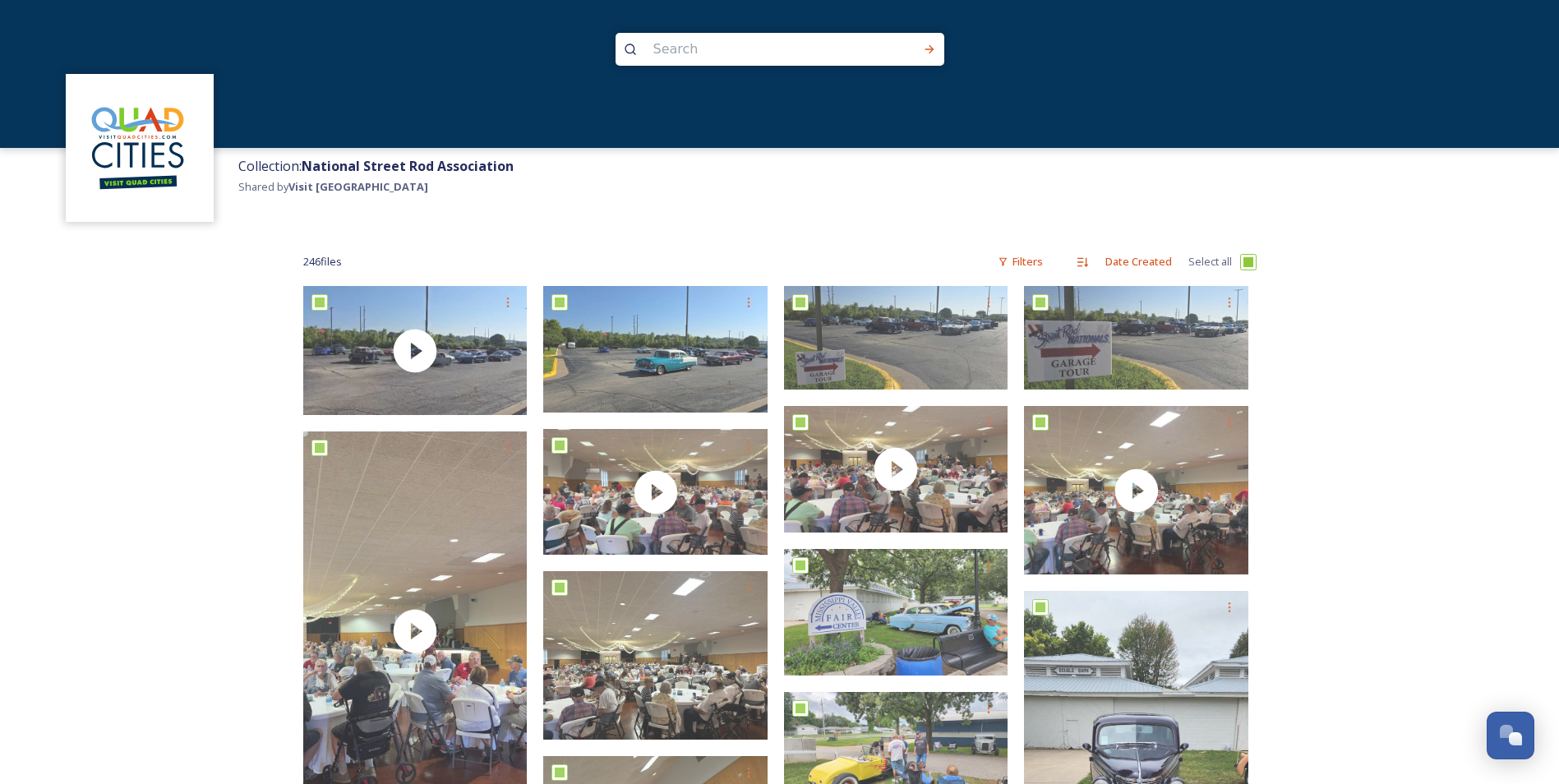
checkbox input "true"
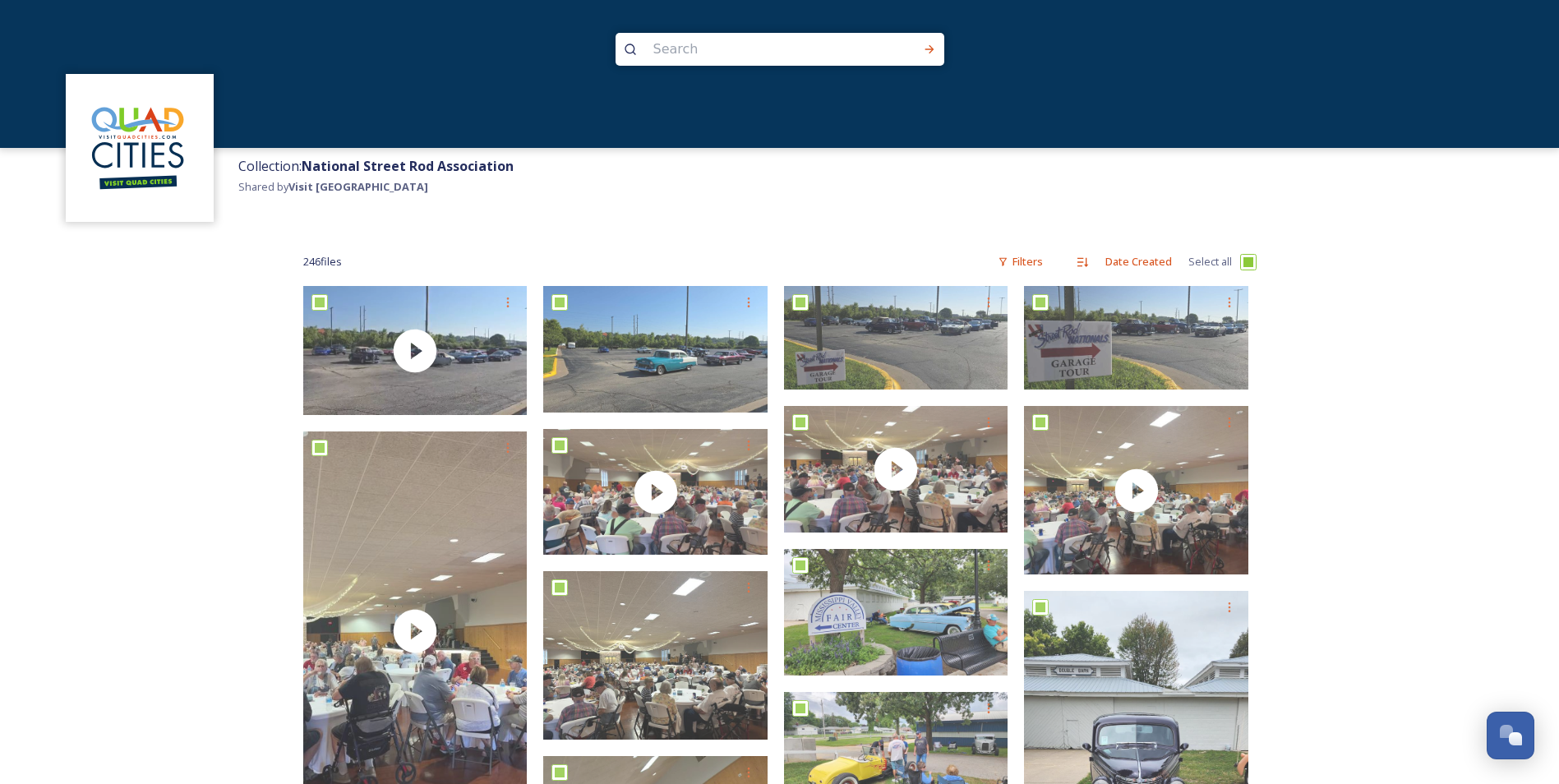
checkbox input "true"
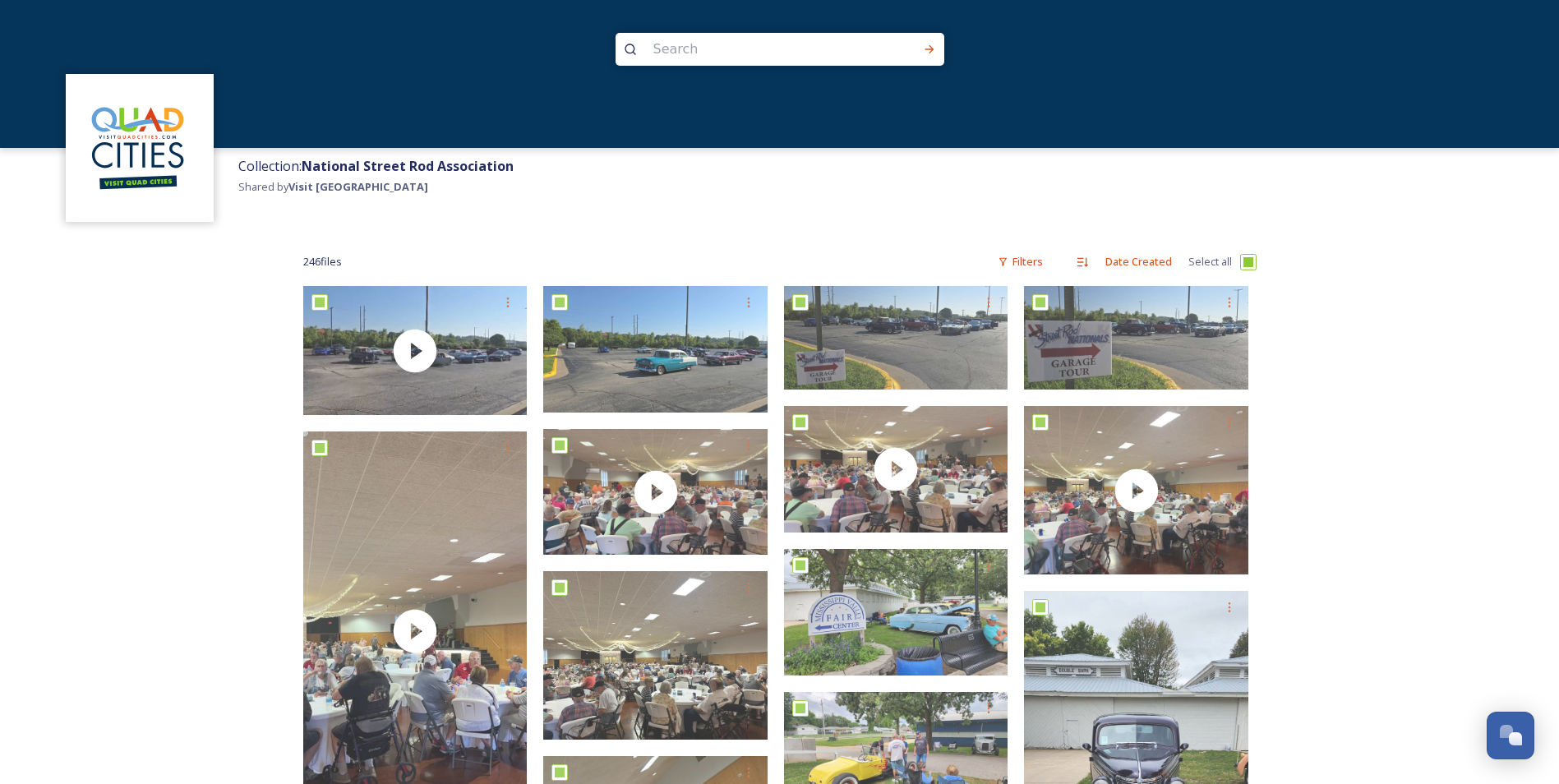
checkbox input "true"
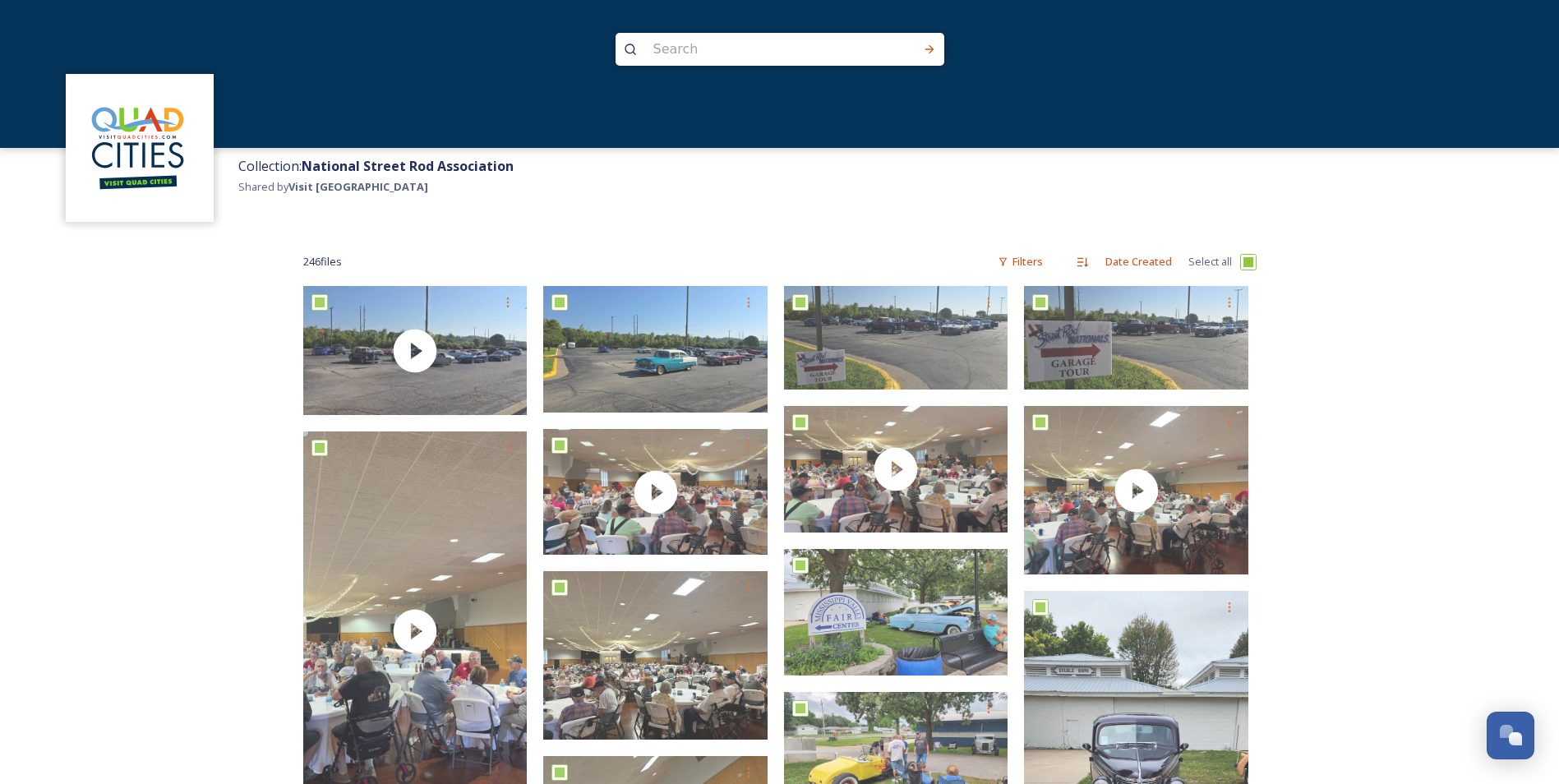
checkbox input "true"
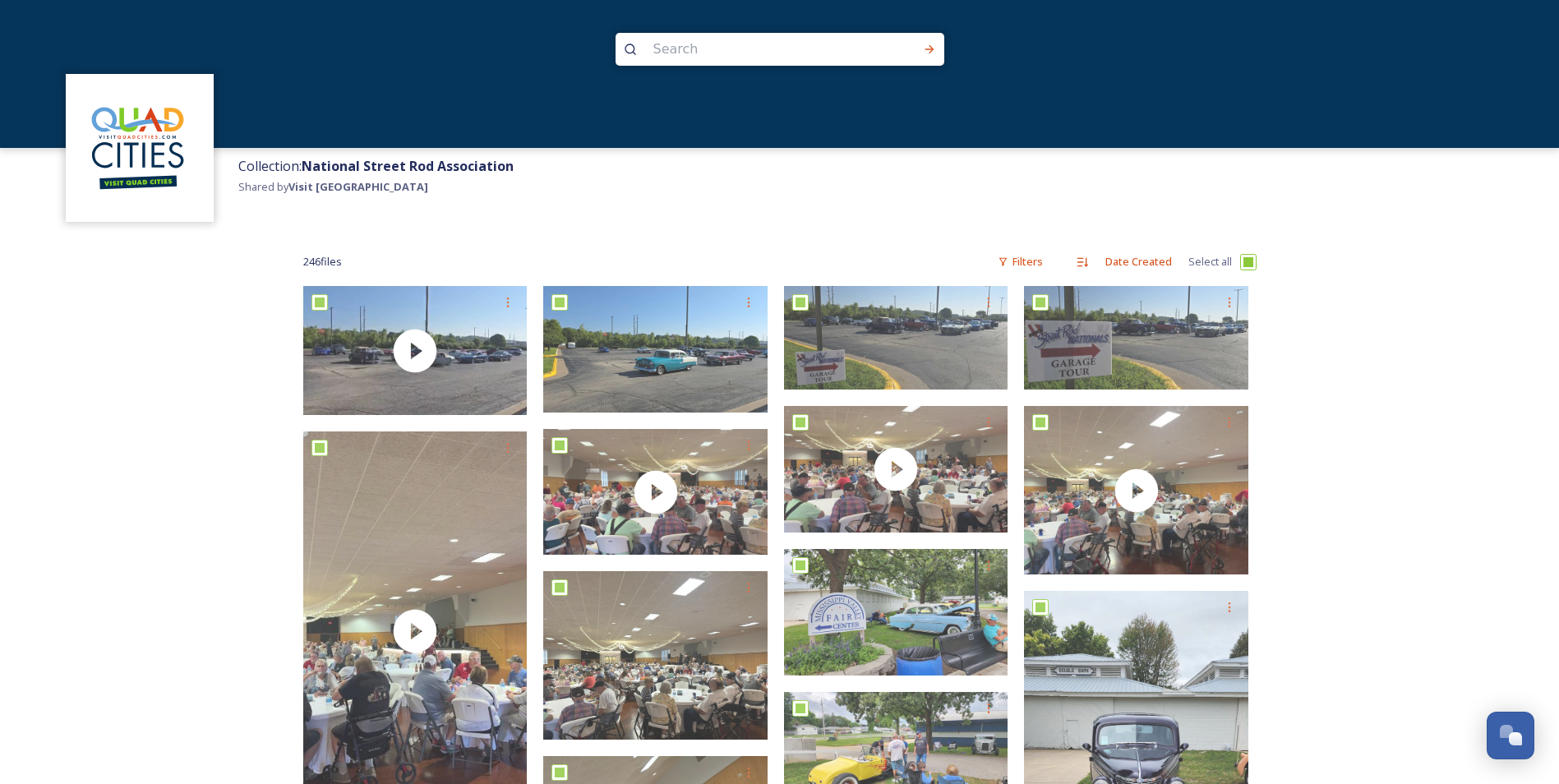
checkbox input "true"
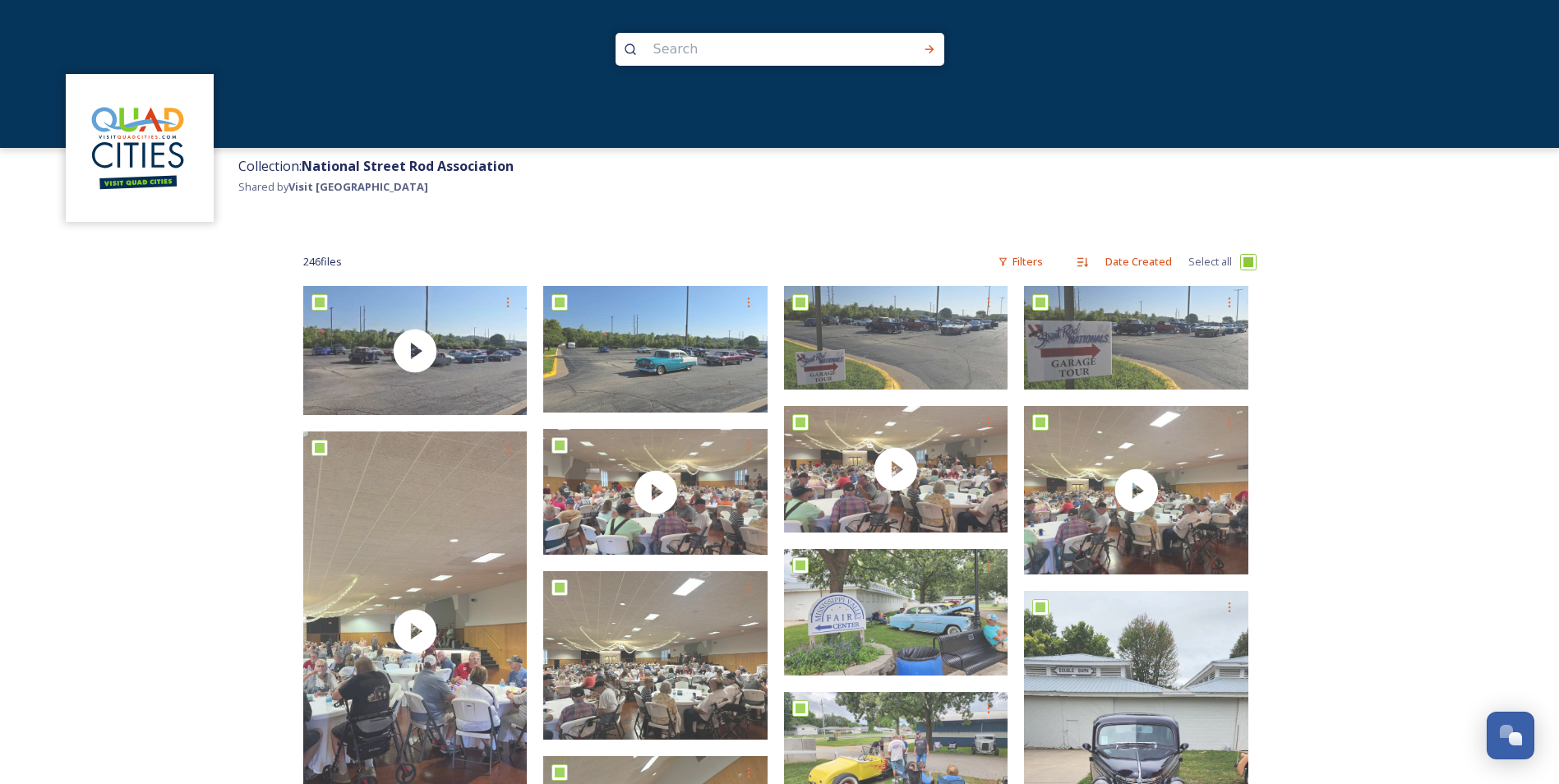
checkbox input "true"
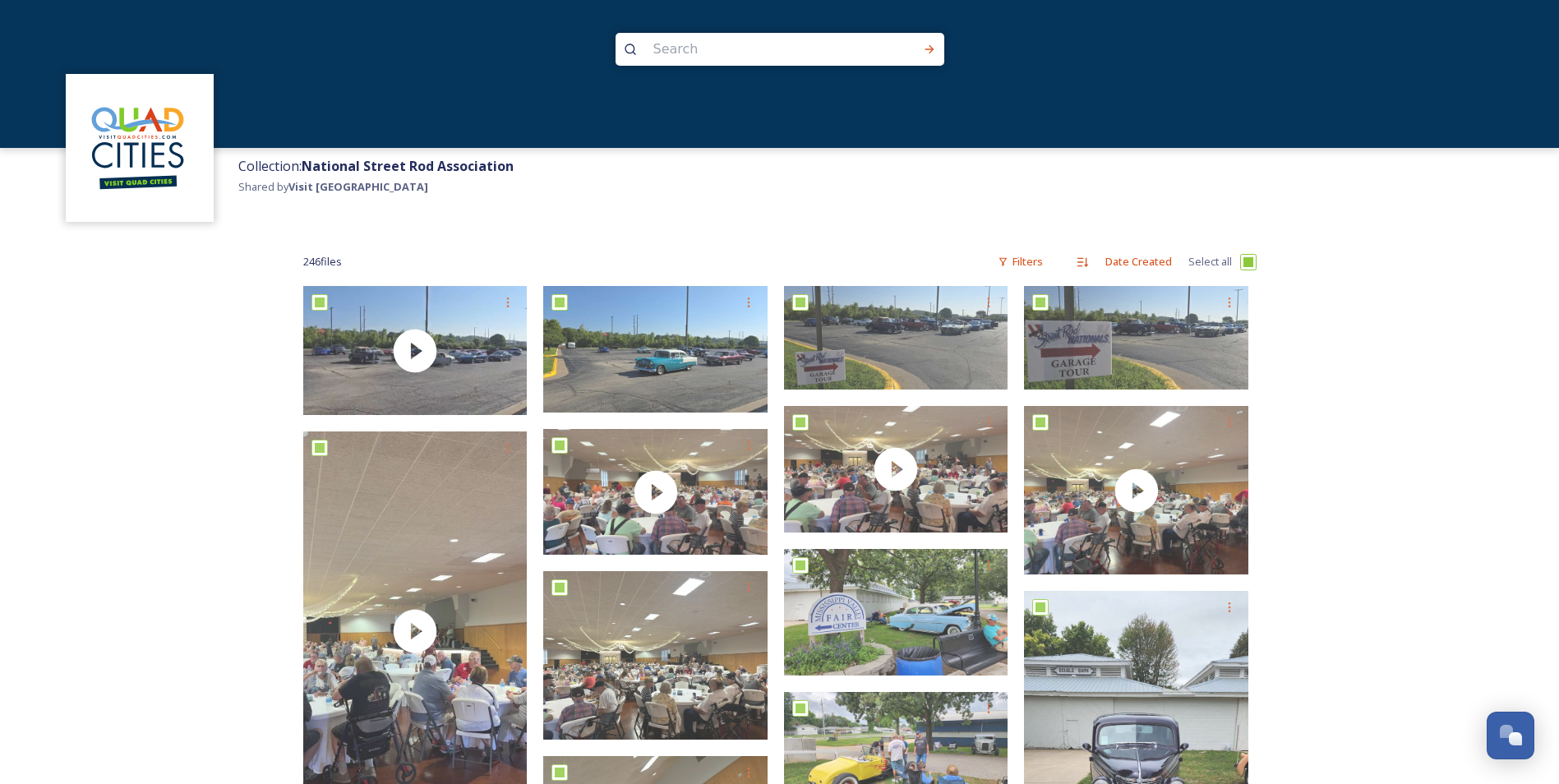
checkbox input "true"
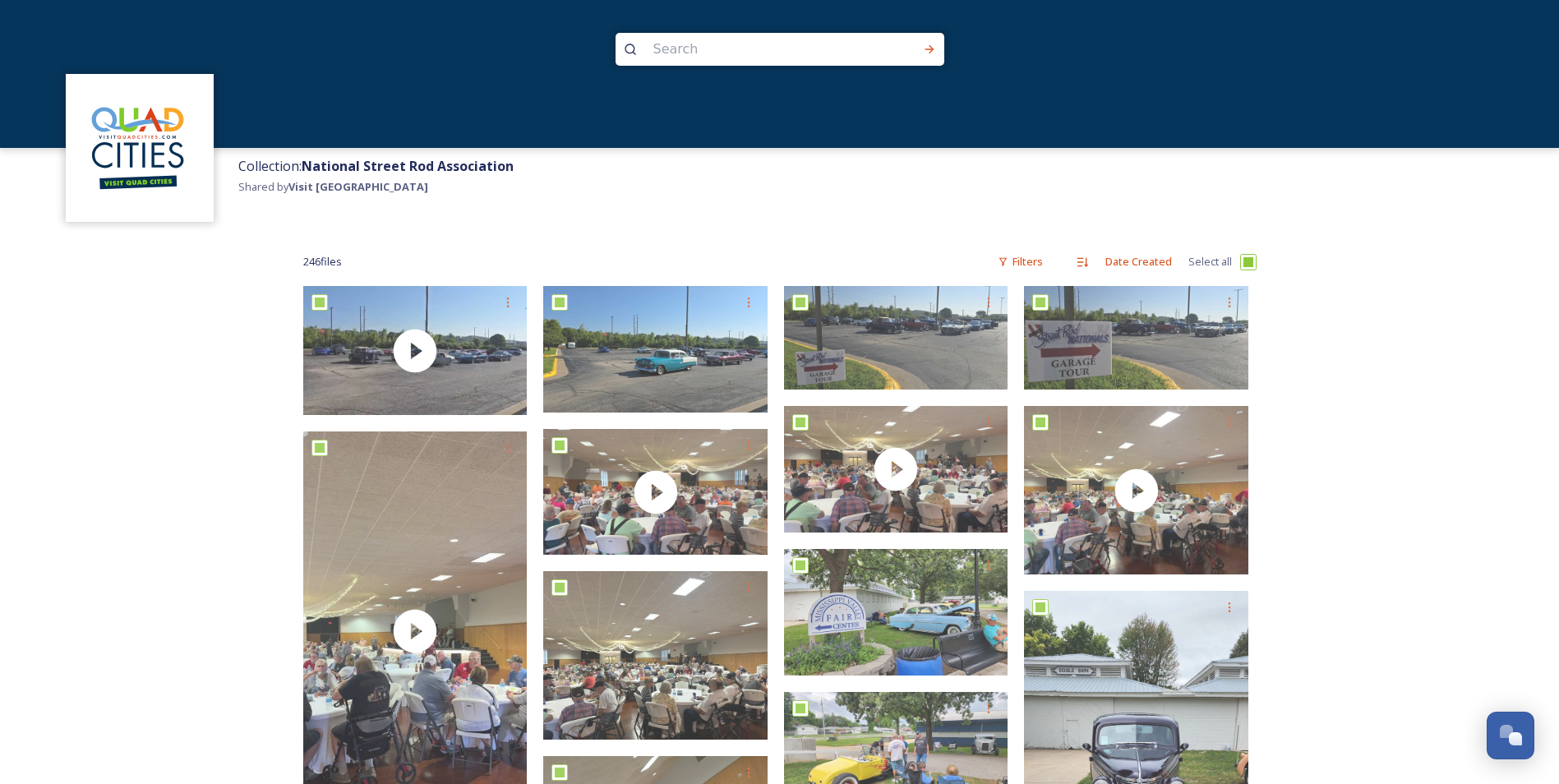
checkbox input "true"
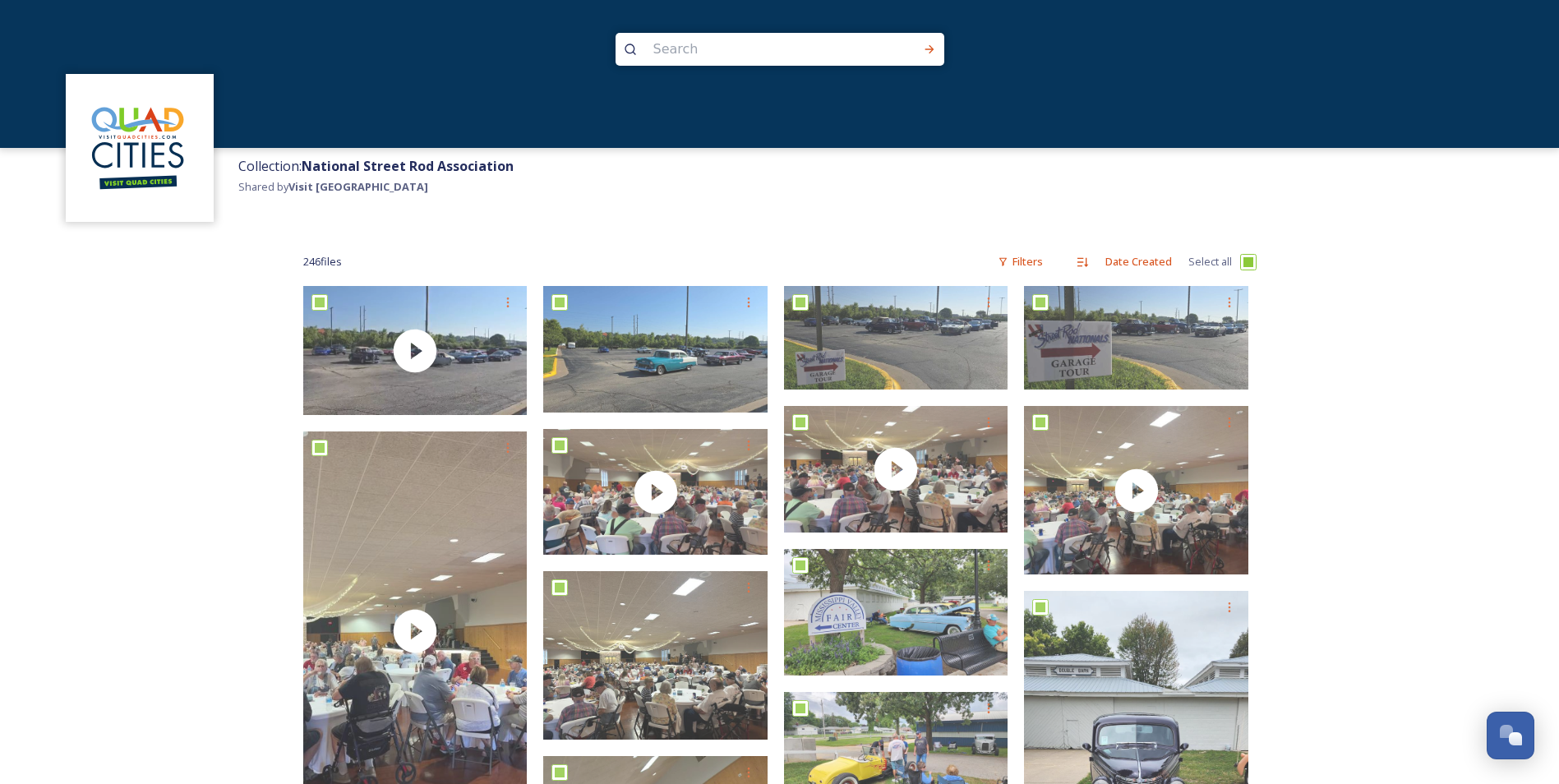
checkbox input "true"
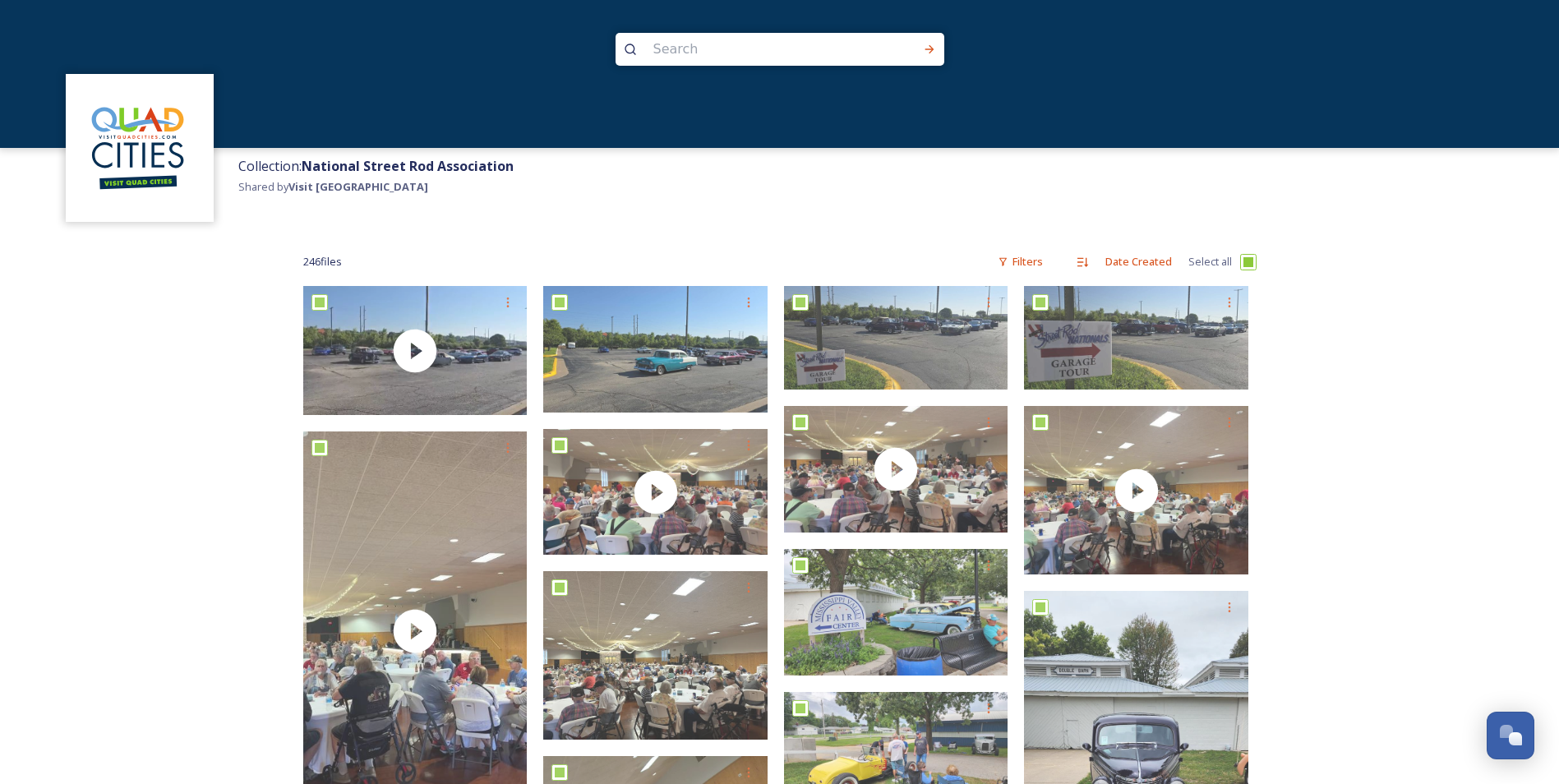
checkbox input "true"
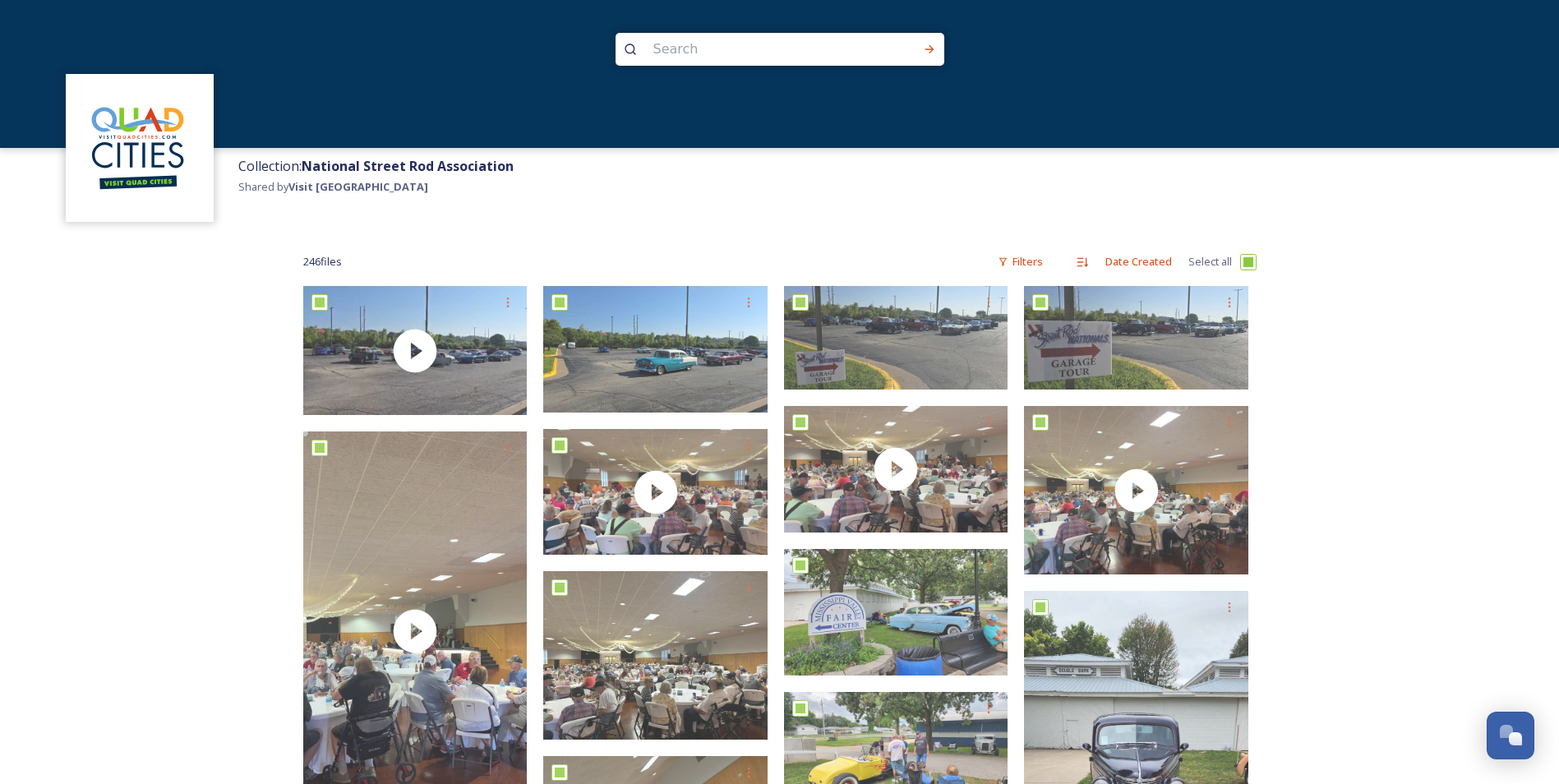
checkbox input "true"
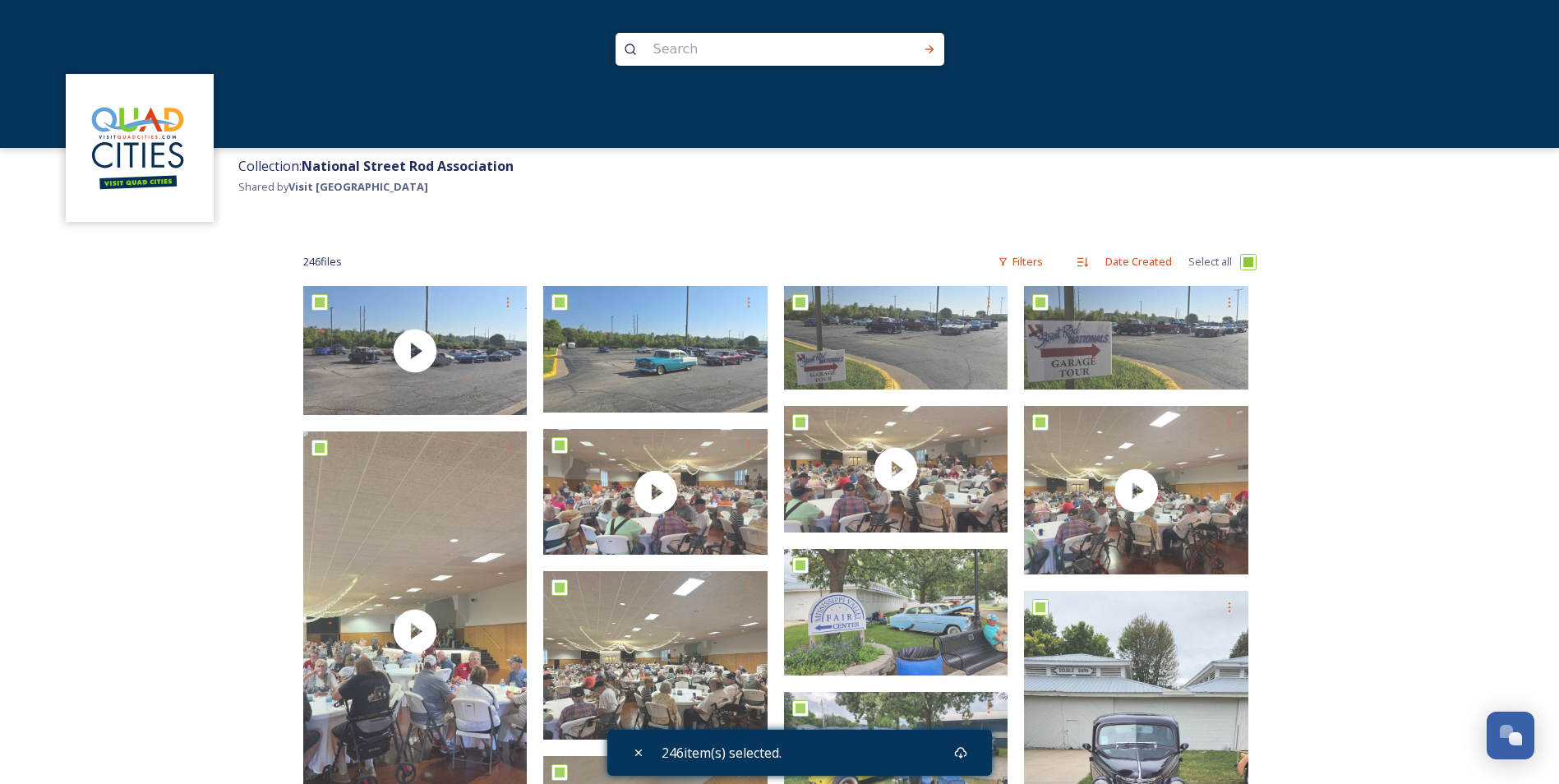
click at [616, 190] on div "Collection: National Street Rod Association Shared by Visit Quad Cities" at bounding box center [894, 188] width 1329 height 81
click at [640, 749] on icon at bounding box center [639, 752] width 13 height 13
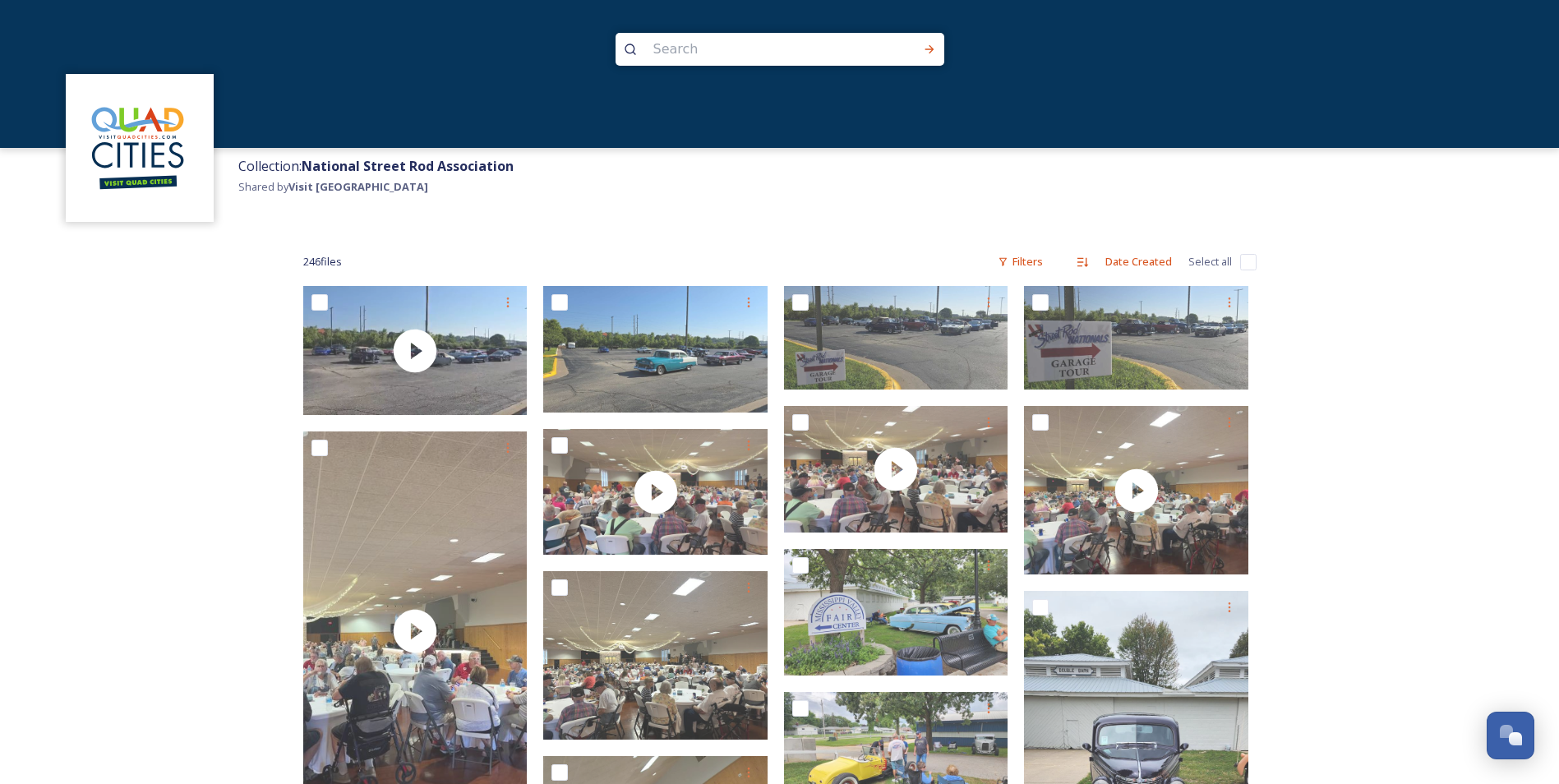
click at [445, 165] on strong "National Street Rod Association" at bounding box center [407, 166] width 212 height 18
drag, startPoint x: 668, startPoint y: 209, endPoint x: 645, endPoint y: 203, distance: 23.8
click at [669, 209] on div "Collection: National Street Rod Association Shared by Visit Quad Cities" at bounding box center [894, 188] width 1329 height 81
